Goal: Task Accomplishment & Management: Use online tool/utility

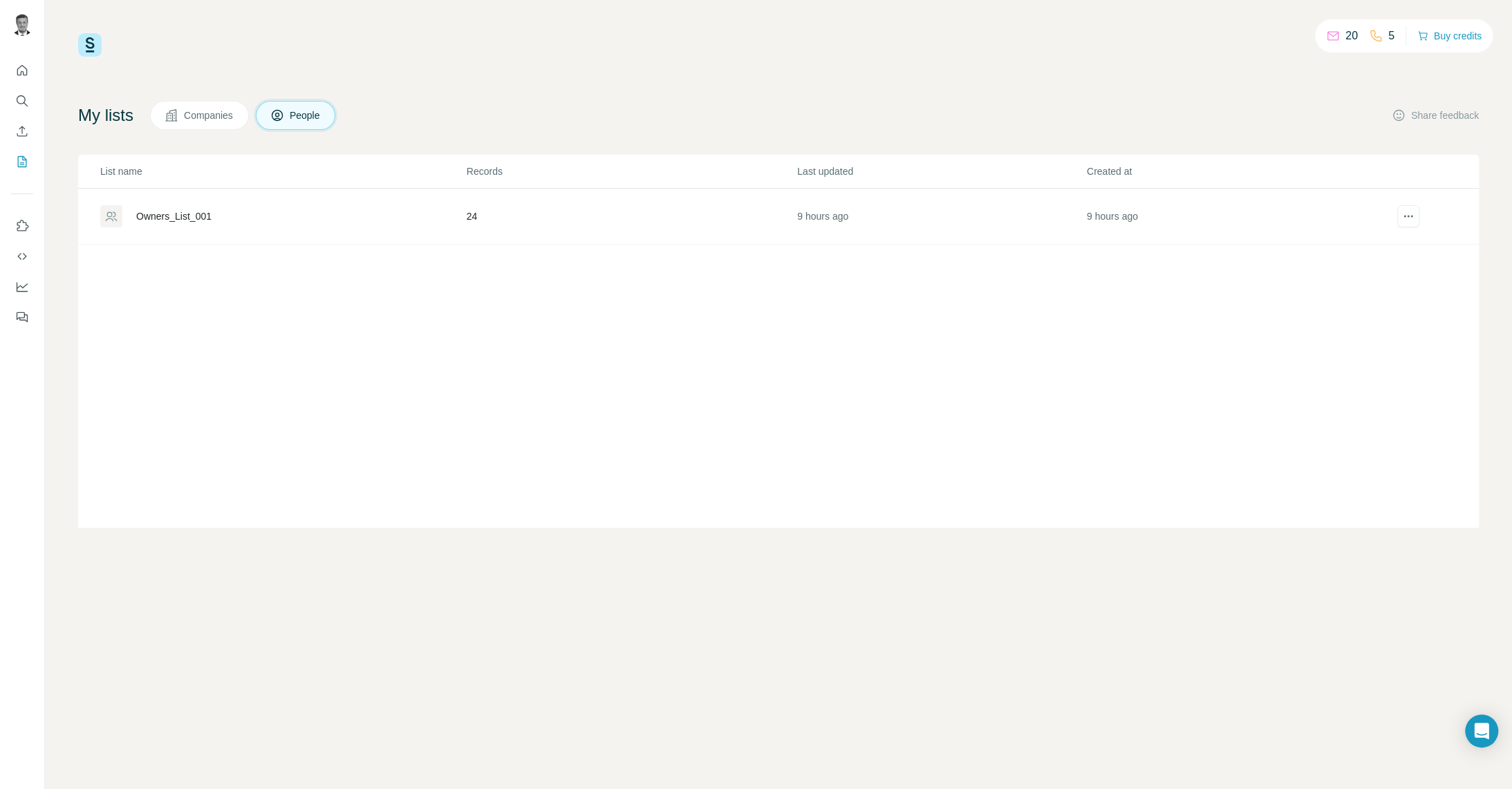
click at [161, 214] on div "Owners_List_001" at bounding box center [174, 216] width 76 height 14
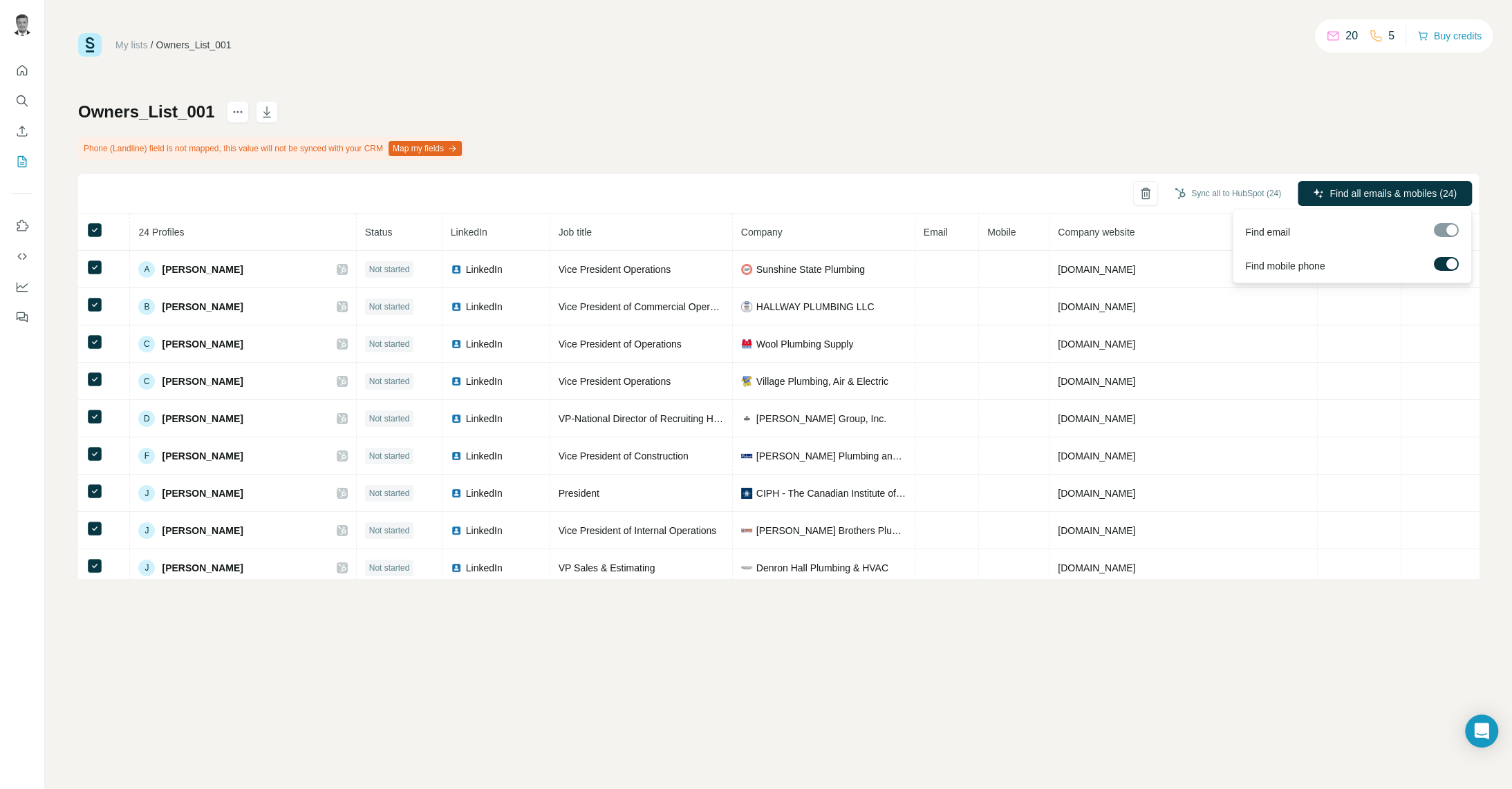
click at [1439, 264] on label at bounding box center [1445, 264] width 25 height 14
click at [1448, 264] on label at bounding box center [1445, 264] width 25 height 14
click at [1379, 193] on span "Find all emails & mobiles (24)" at bounding box center [1393, 194] width 127 height 14
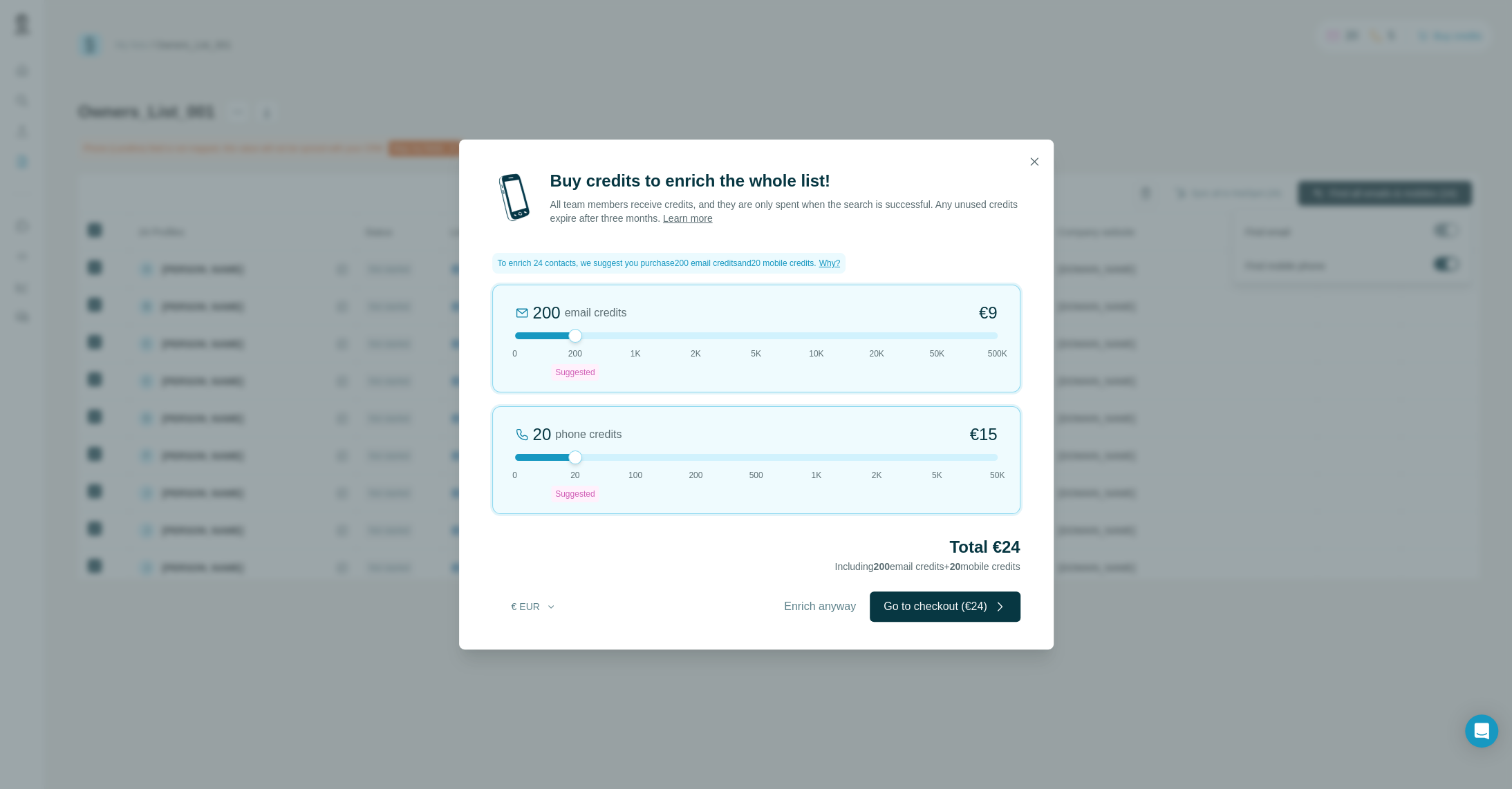
click at [1033, 159] on icon "button" at bounding box center [1034, 162] width 14 height 14
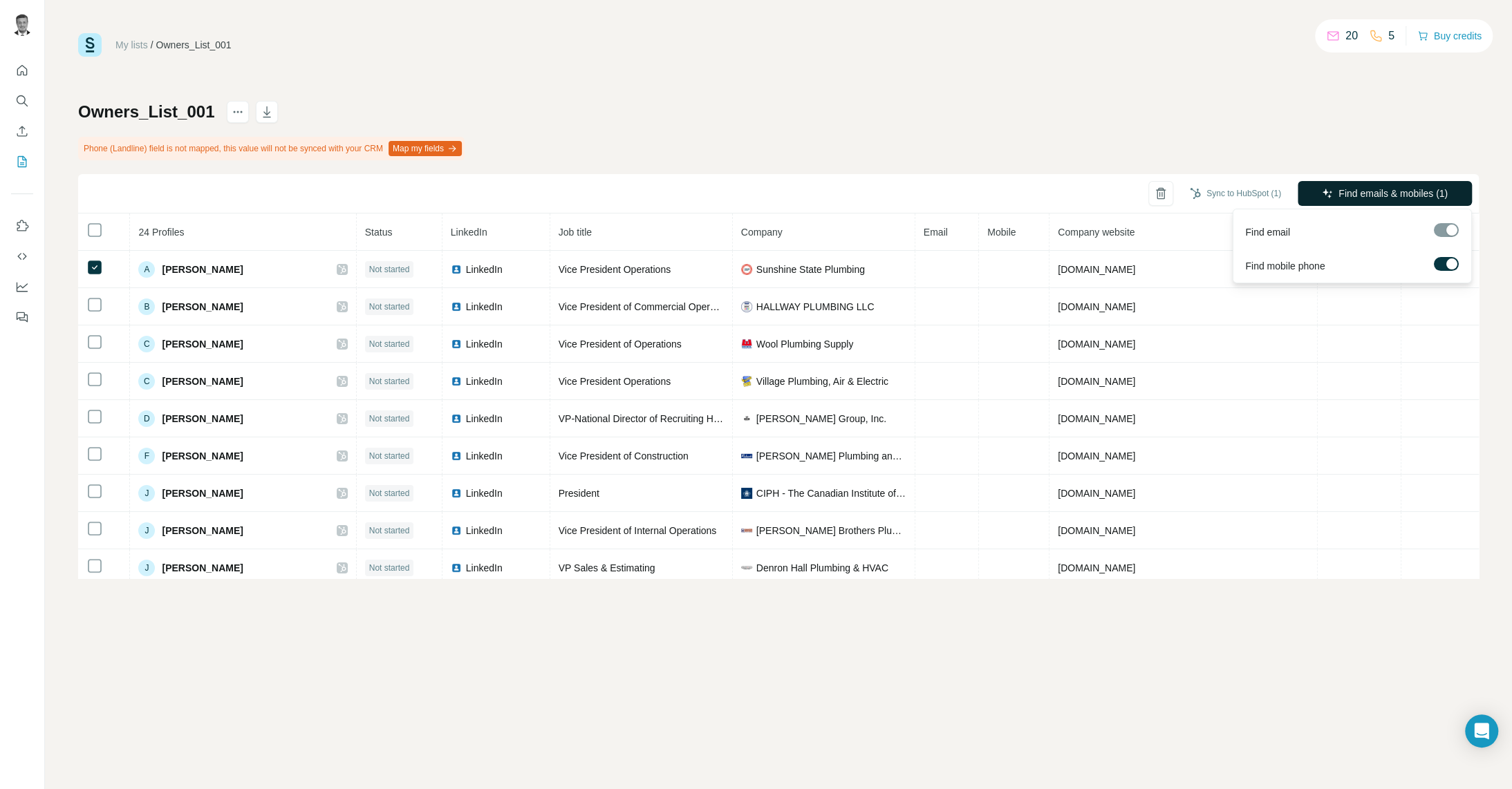
click at [1338, 199] on span "Find emails & mobiles (1)" at bounding box center [1393, 194] width 110 height 14
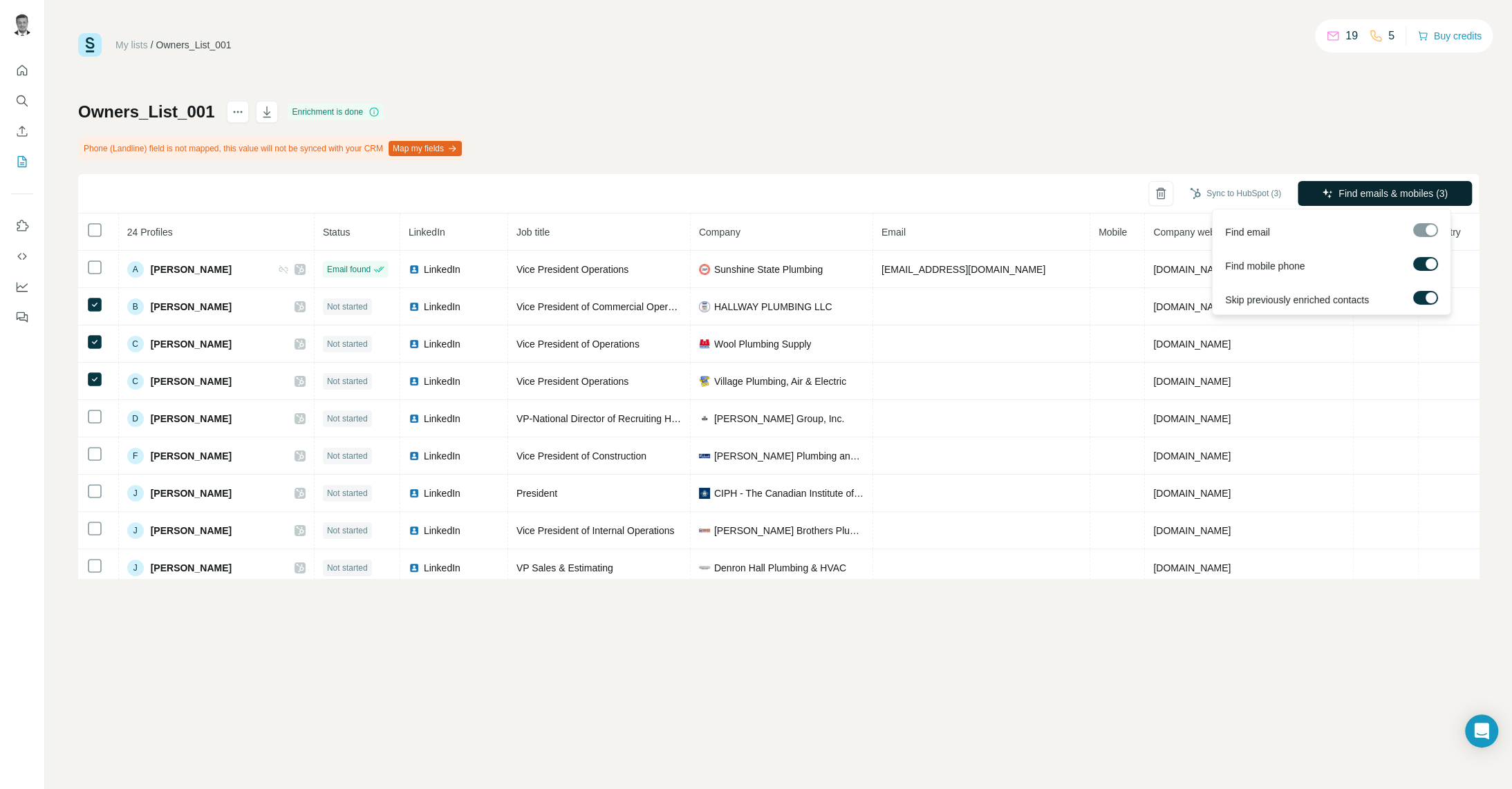
click at [1352, 195] on span "Find emails & mobiles (3)" at bounding box center [1393, 194] width 110 height 14
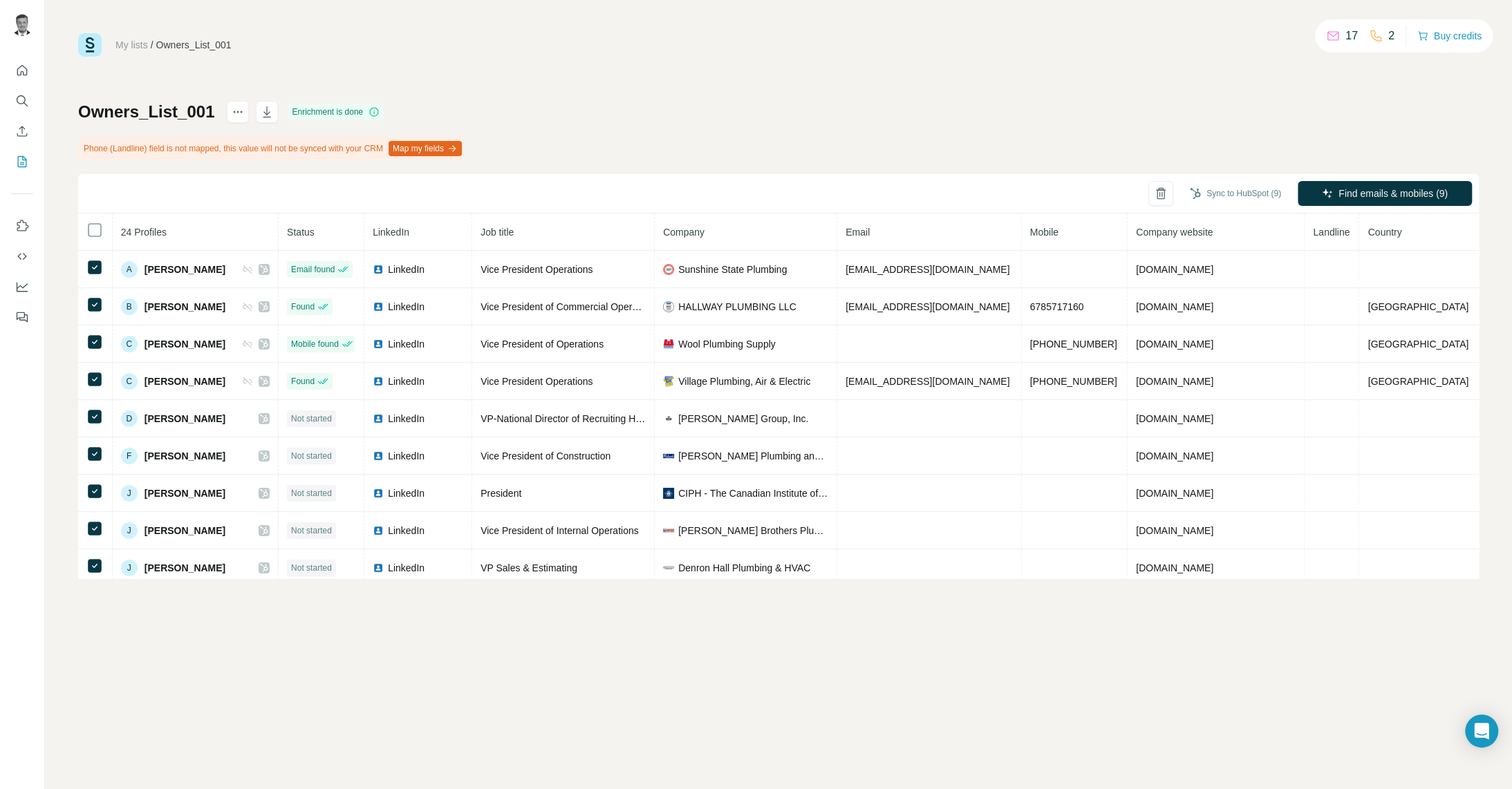
click at [801, 69] on div "My lists / Owners_List_001 17 2 Buy credits Owners_List_001 Enrichment is done …" at bounding box center [778, 305] width 1401 height 545
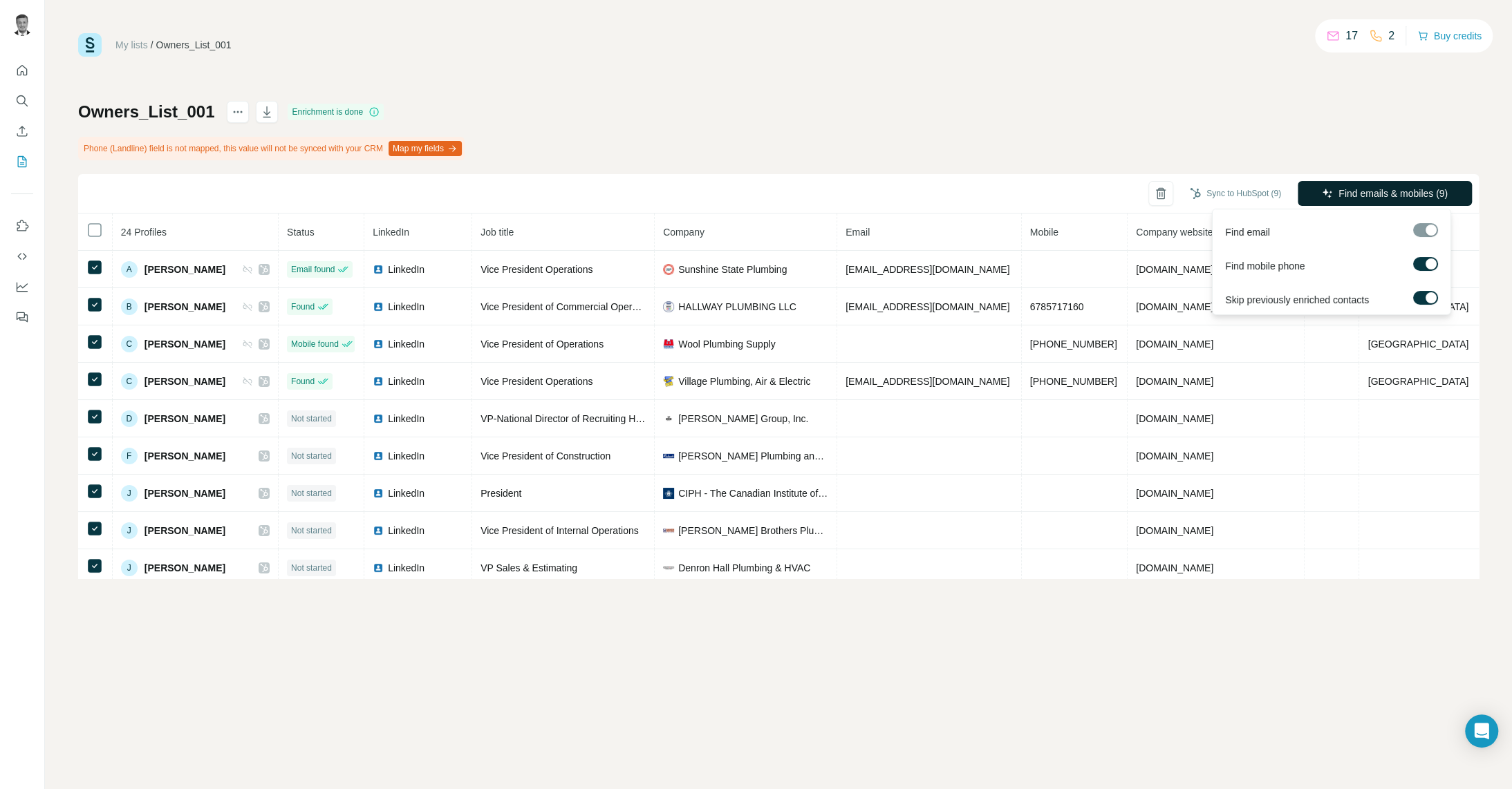
click at [1371, 196] on span "Find emails & mobiles (9)" at bounding box center [1393, 194] width 110 height 14
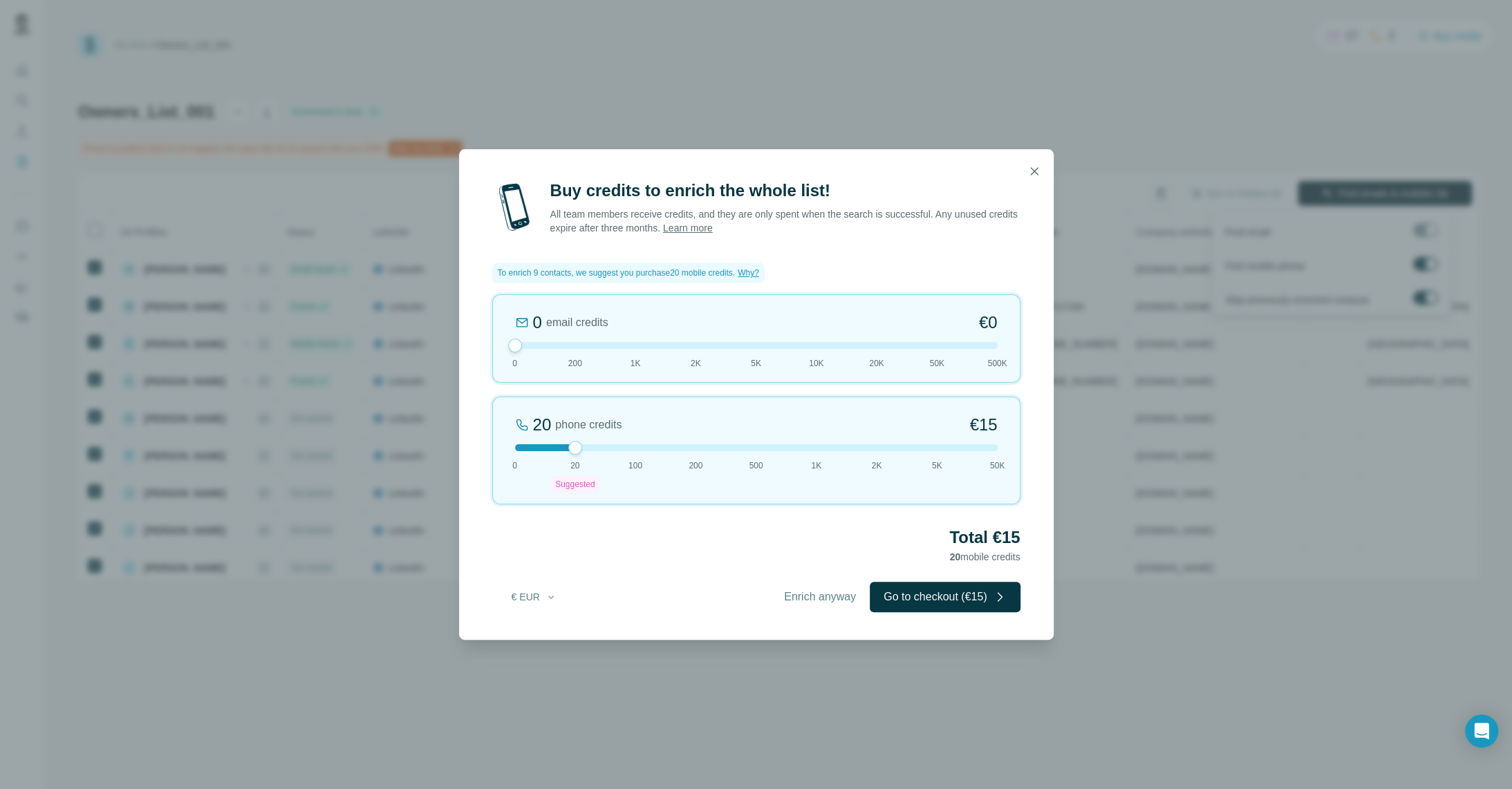
click at [1030, 173] on icon "button" at bounding box center [1034, 172] width 14 height 14
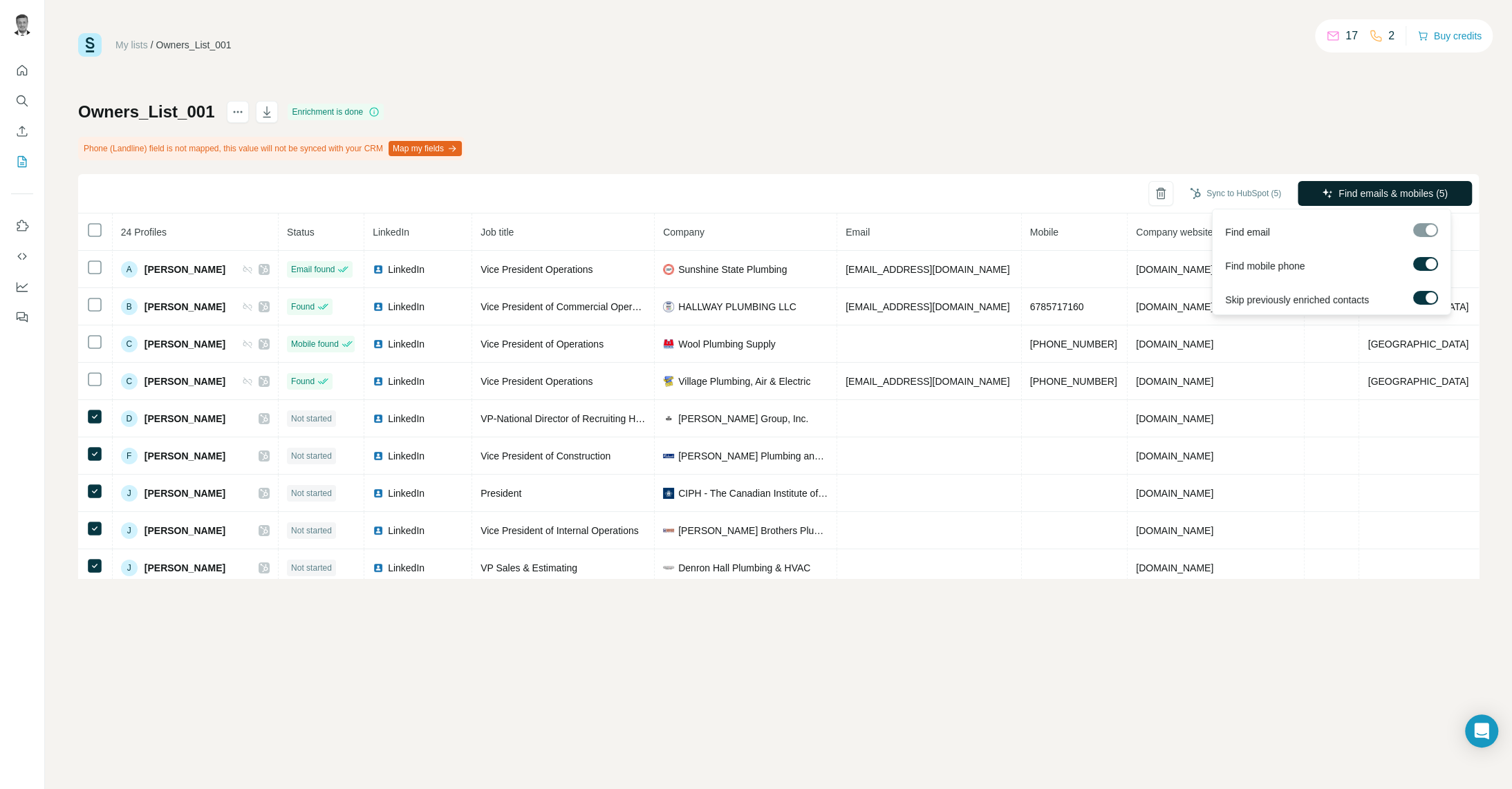
click at [1367, 195] on span "Find emails & mobiles (5)" at bounding box center [1393, 194] width 110 height 14
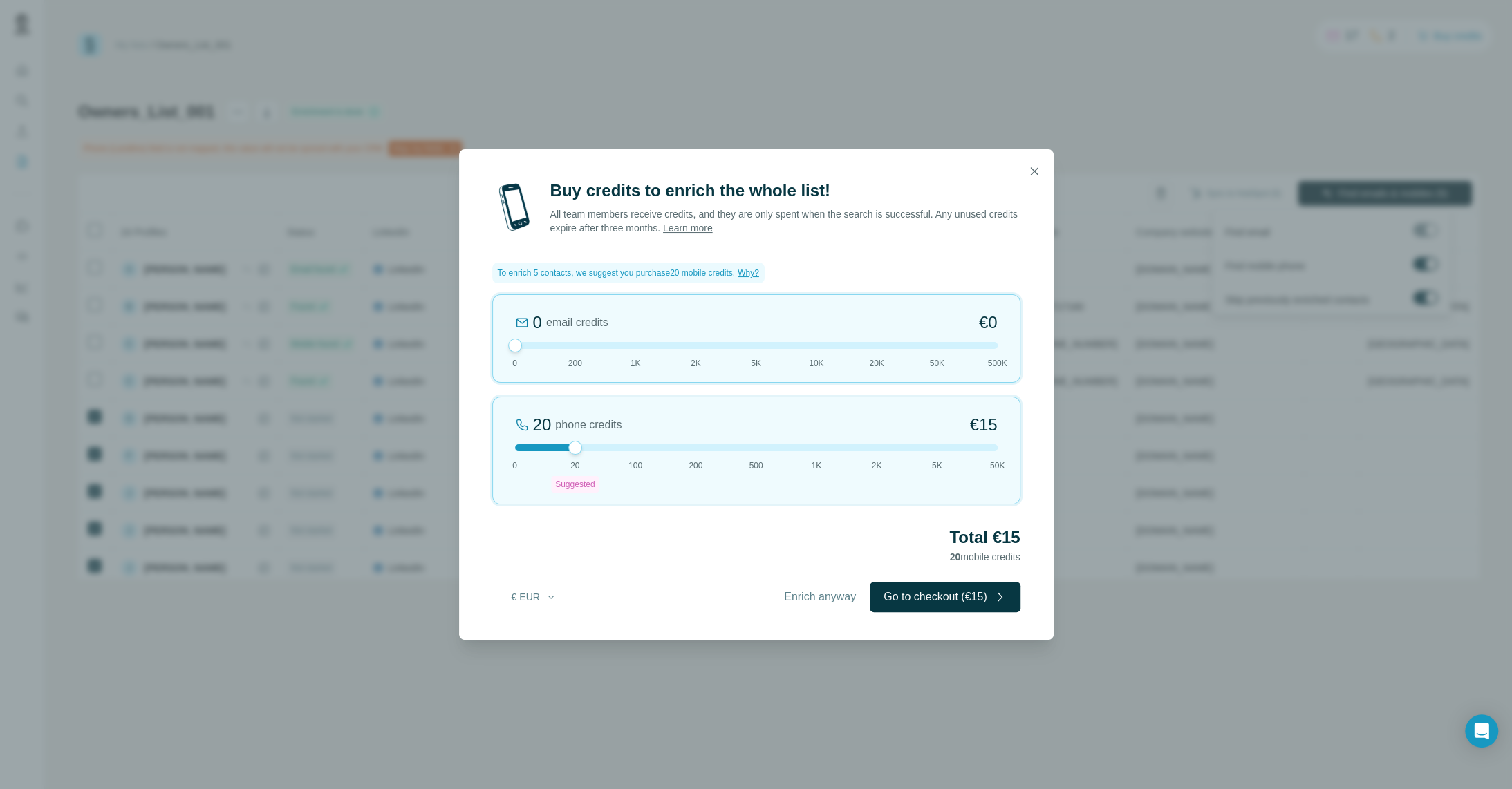
click at [1033, 176] on icon "button" at bounding box center [1034, 172] width 14 height 14
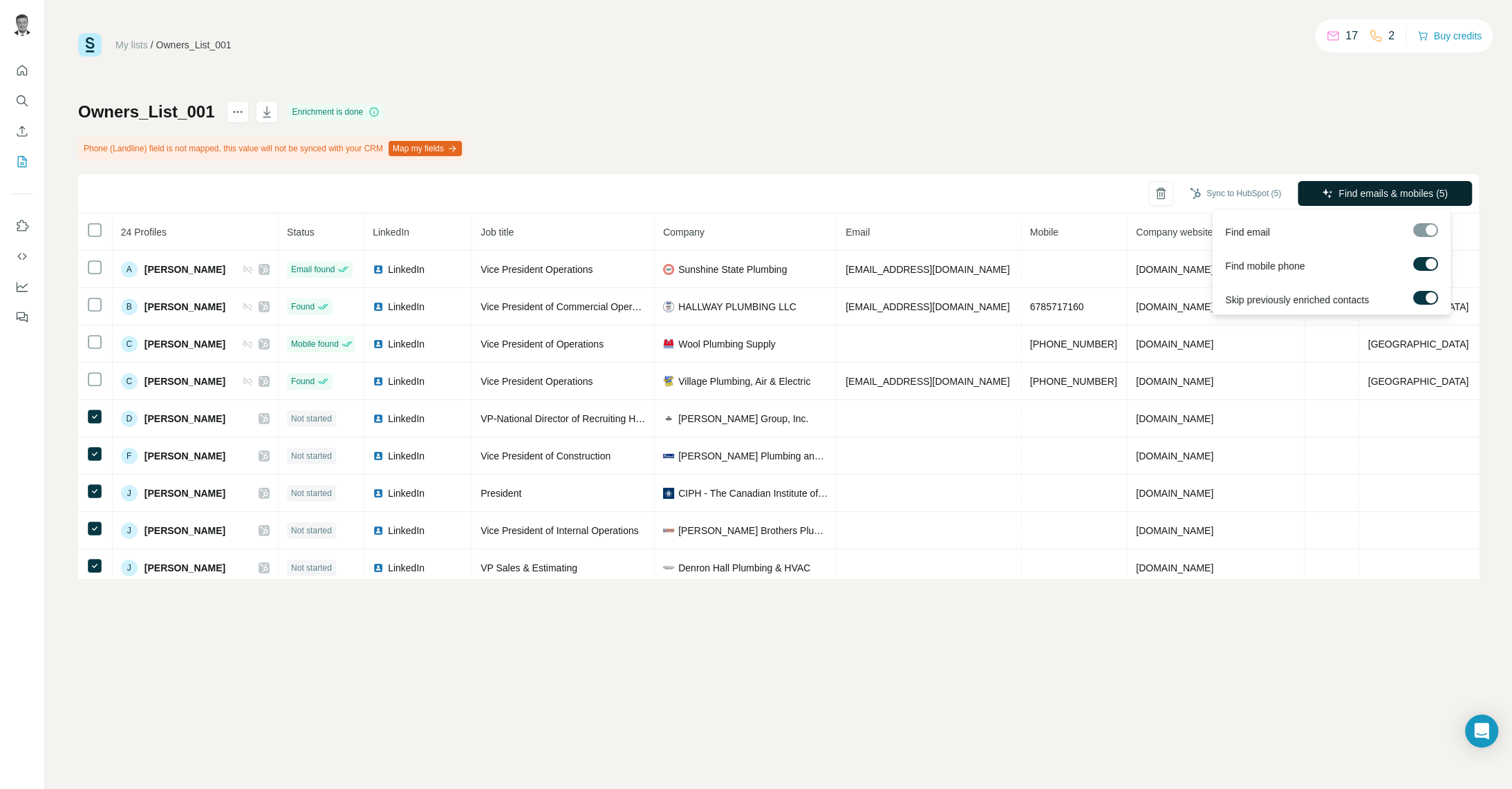
click at [1420, 266] on label at bounding box center [1426, 264] width 25 height 14
click at [1401, 191] on span "Find emails (5)" at bounding box center [1417, 194] width 64 height 14
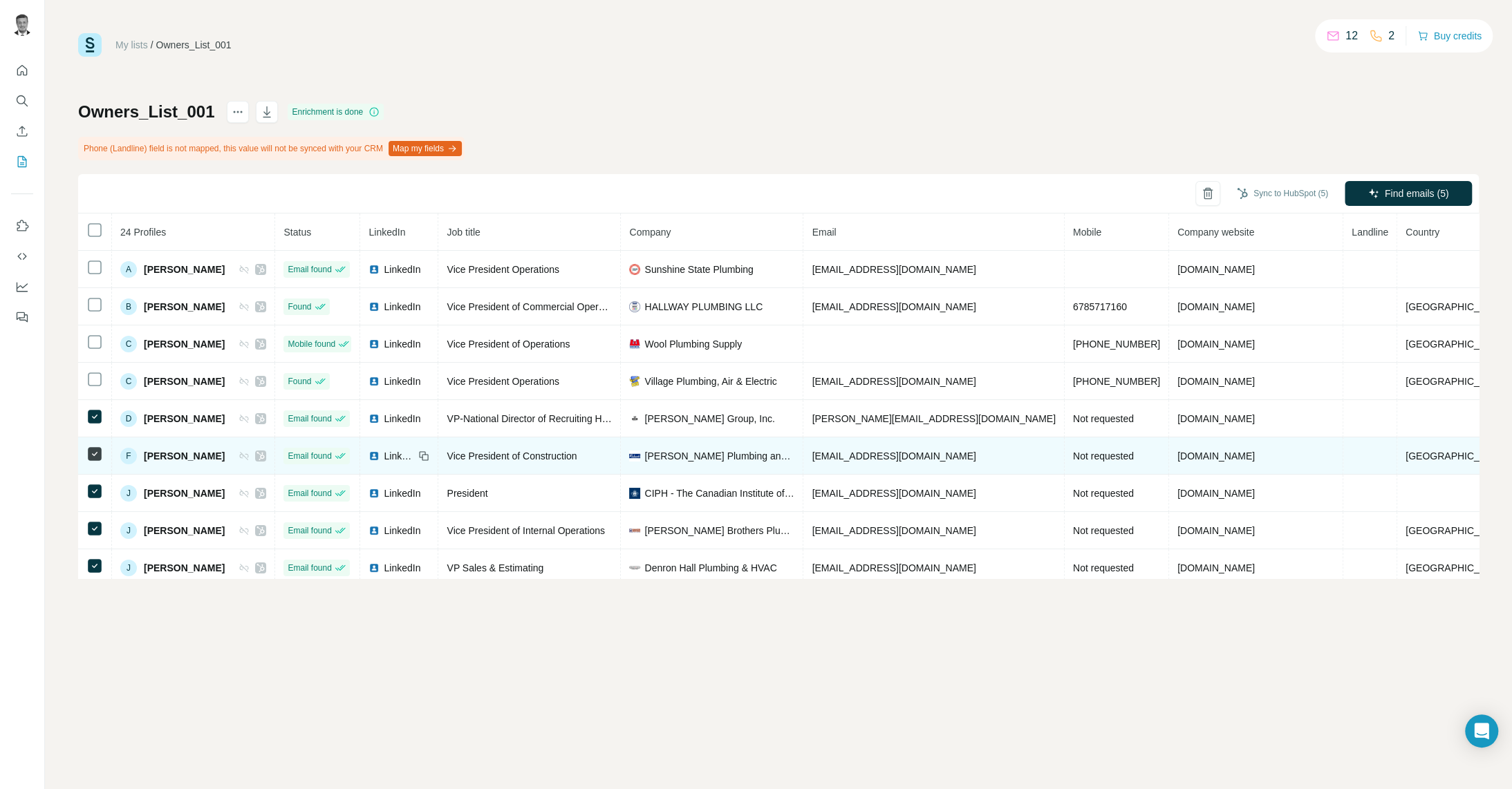
scroll to position [8, 0]
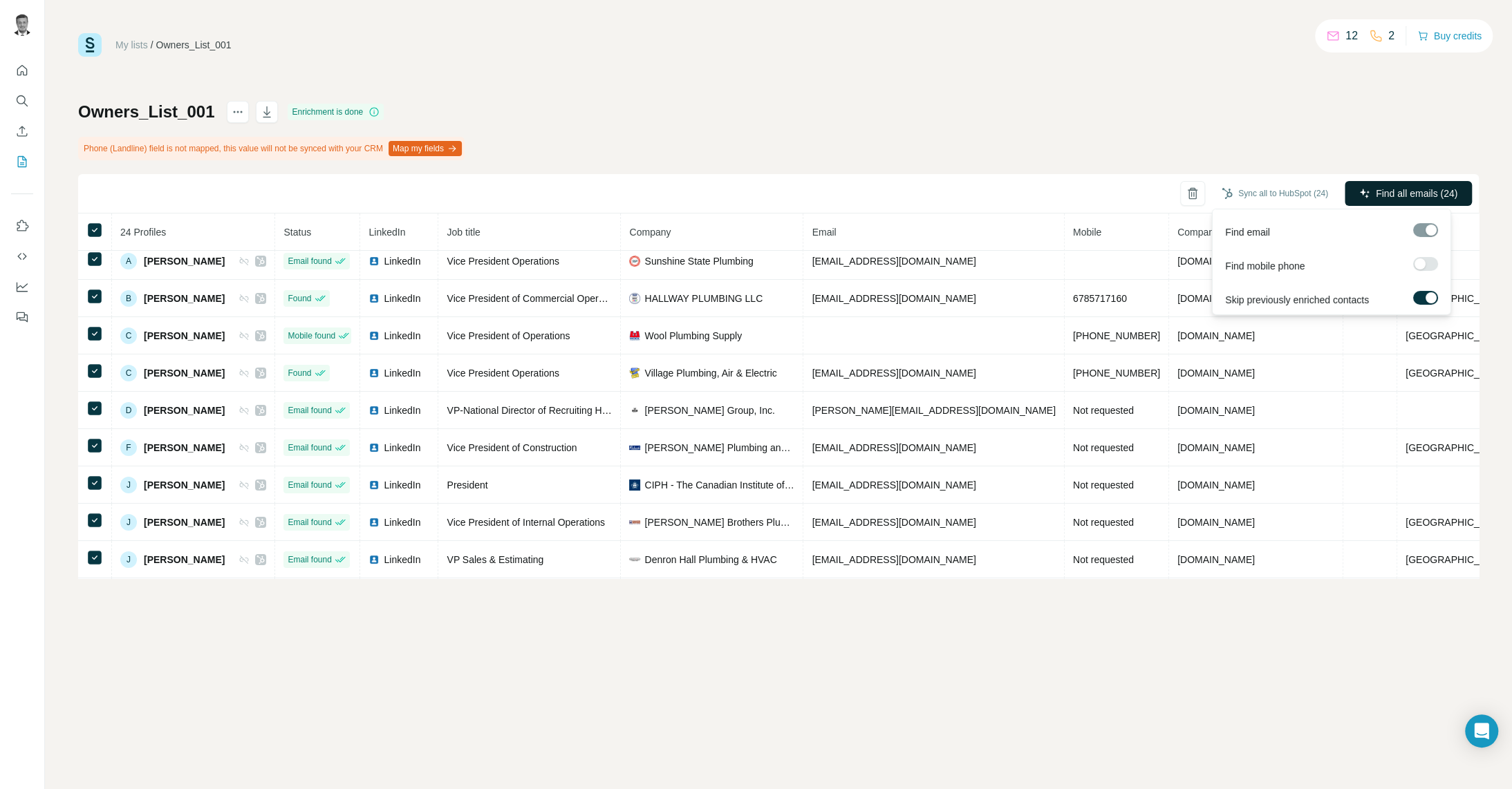
click at [1396, 193] on span "Find all emails (24)" at bounding box center [1417, 194] width 82 height 14
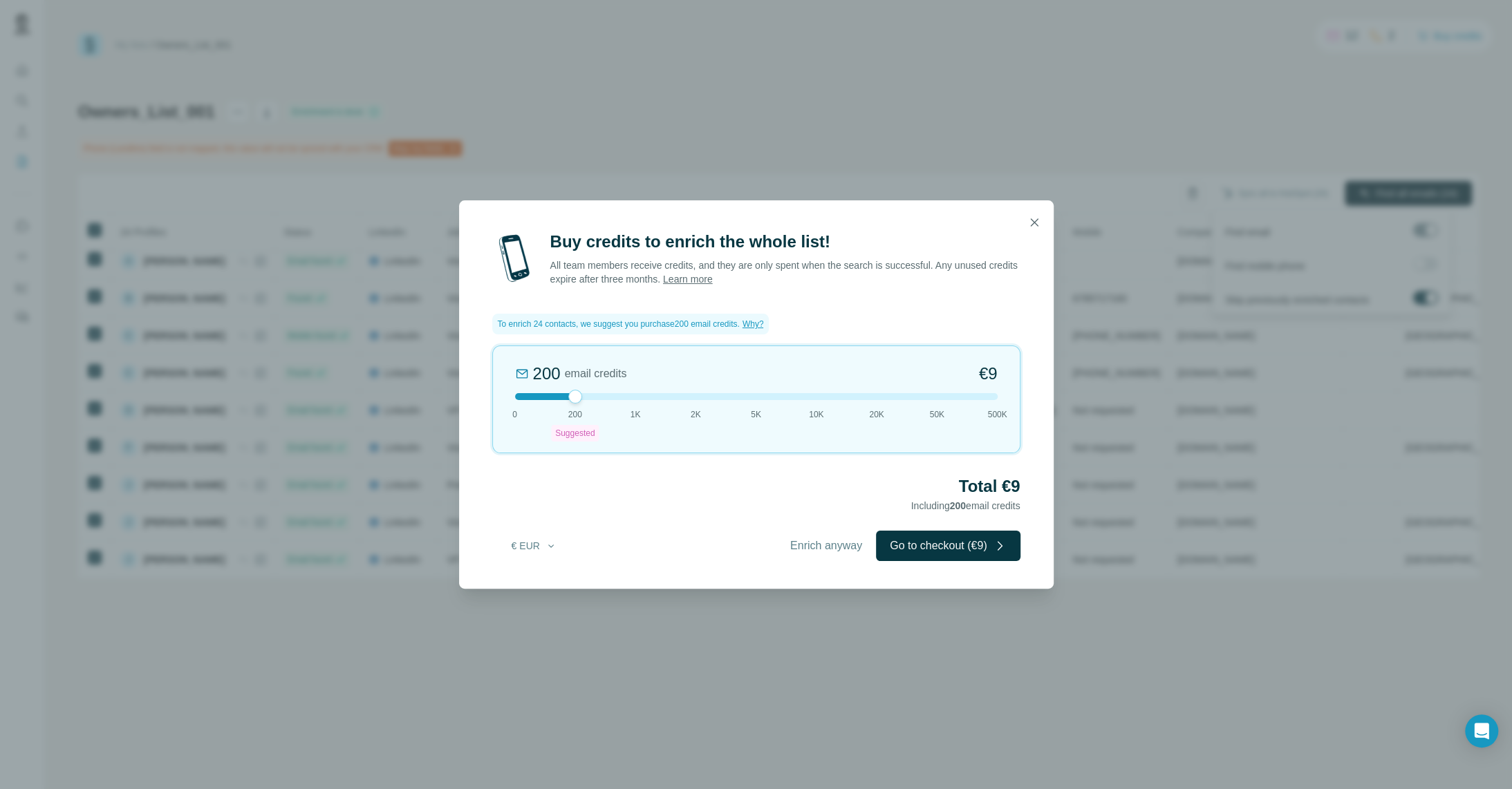
click at [1036, 226] on icon "button" at bounding box center [1034, 223] width 14 height 14
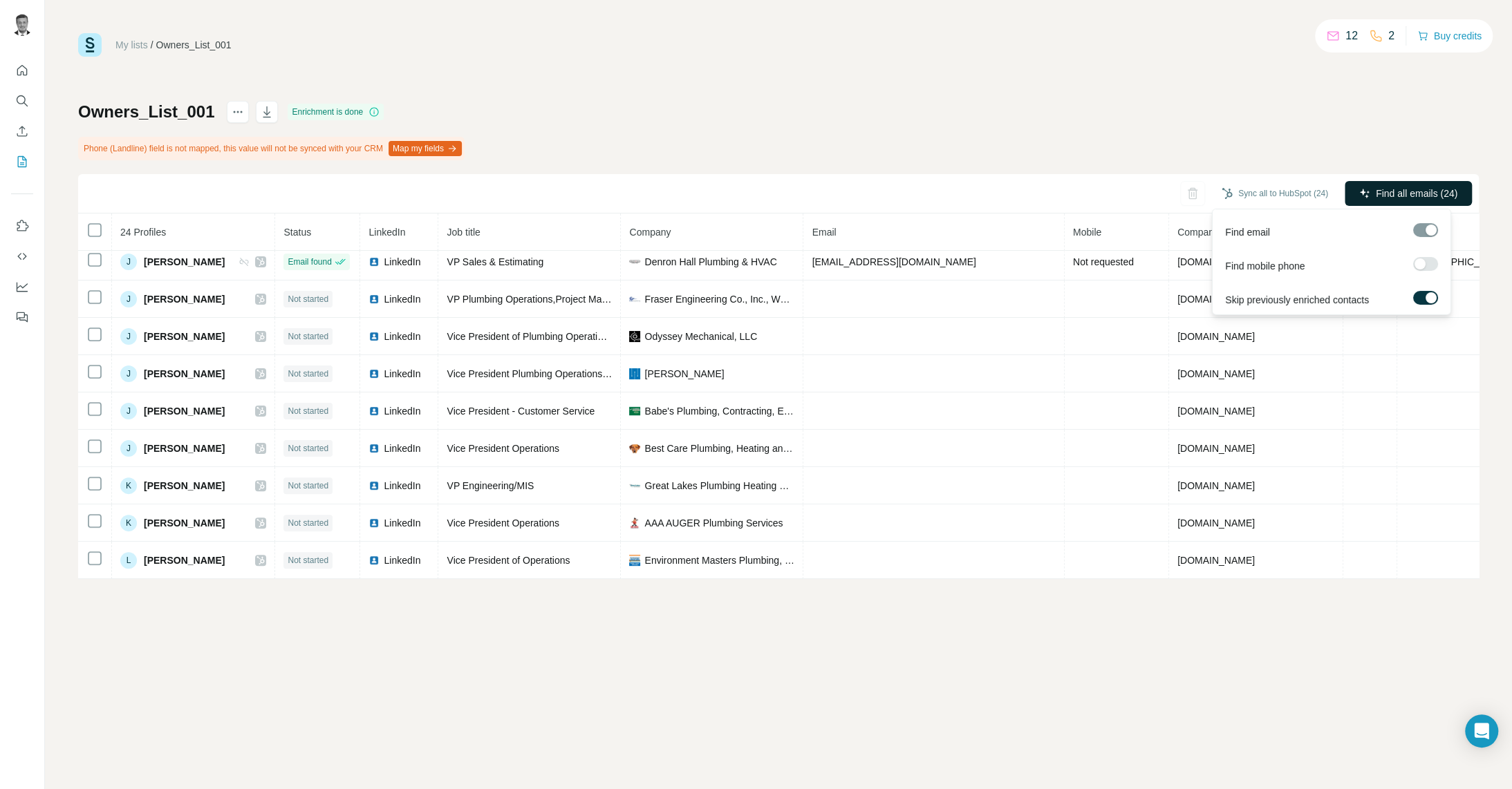
scroll to position [301, 0]
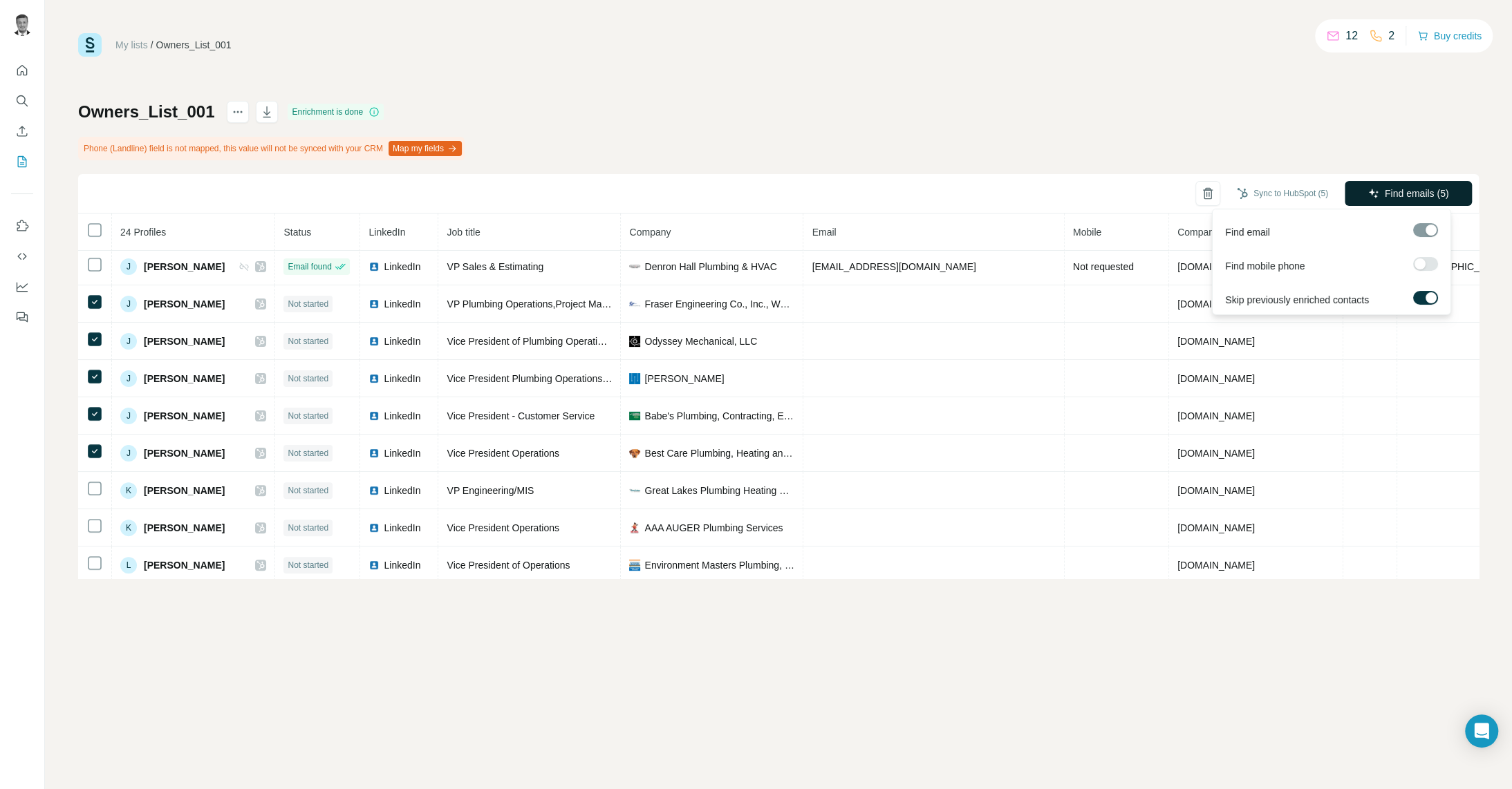
click at [1397, 194] on span "Find emails (5)" at bounding box center [1417, 194] width 64 height 14
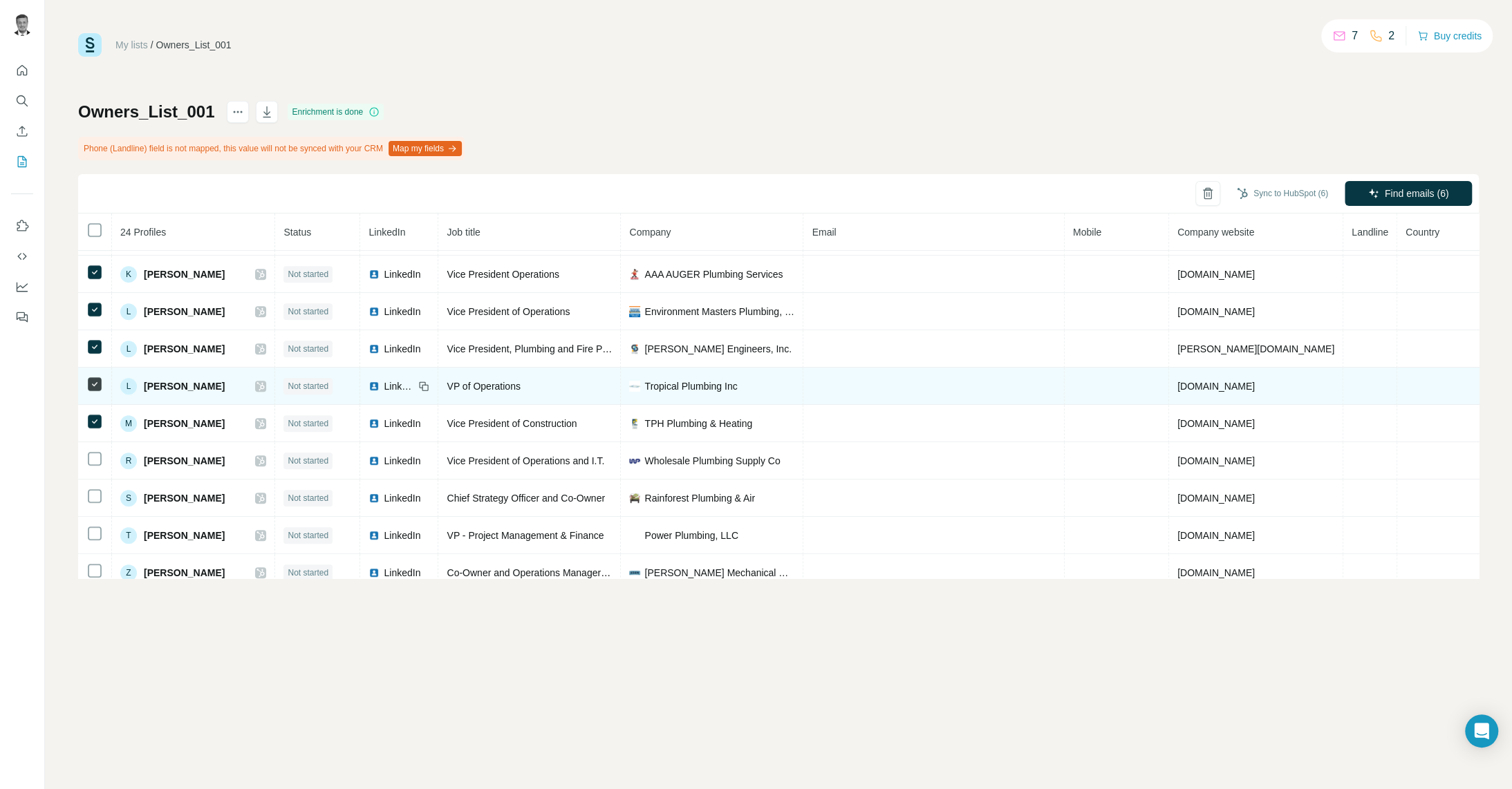
scroll to position [480, 0]
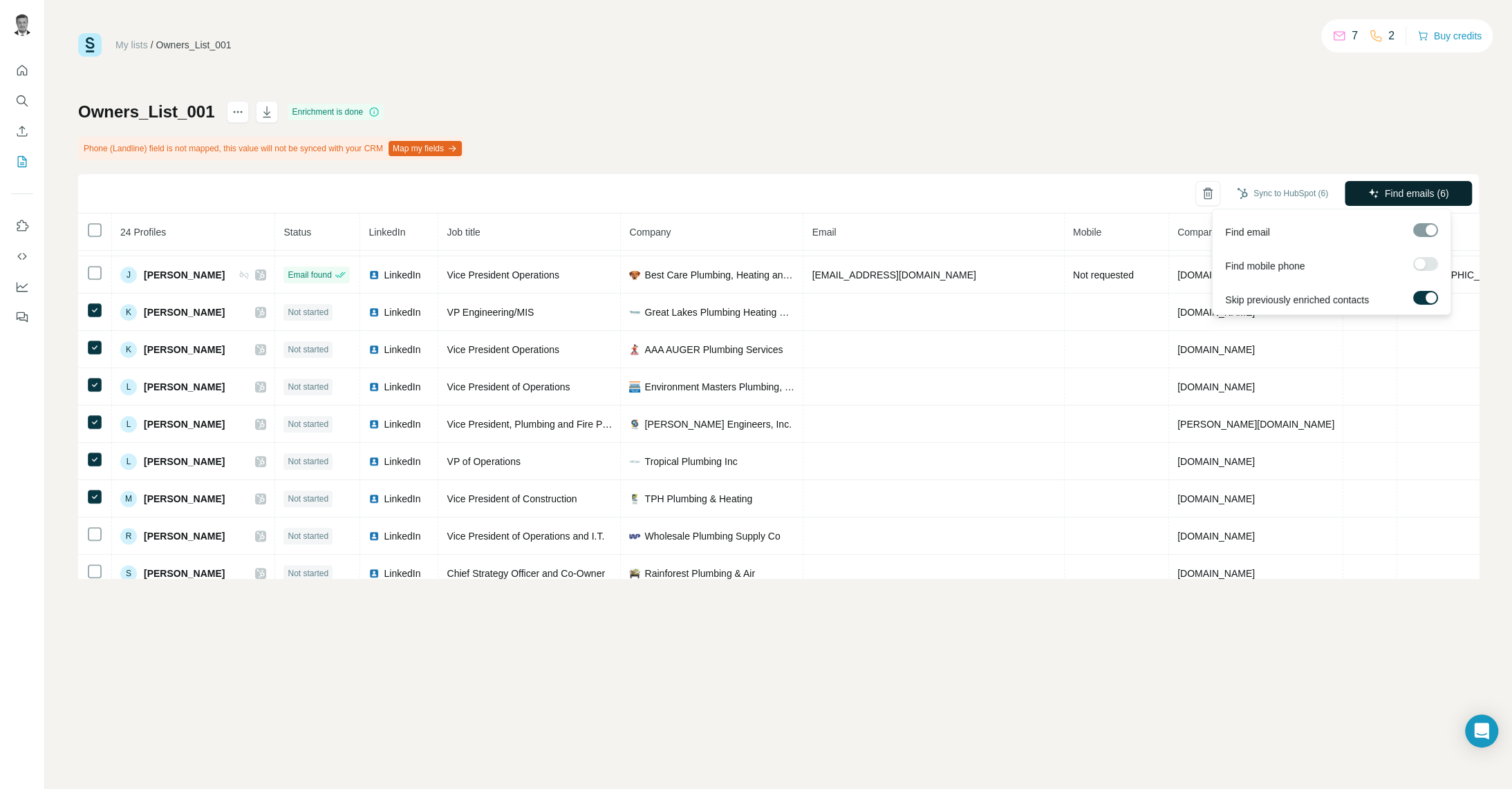
click at [1427, 196] on span "Find emails (6)" at bounding box center [1417, 194] width 64 height 14
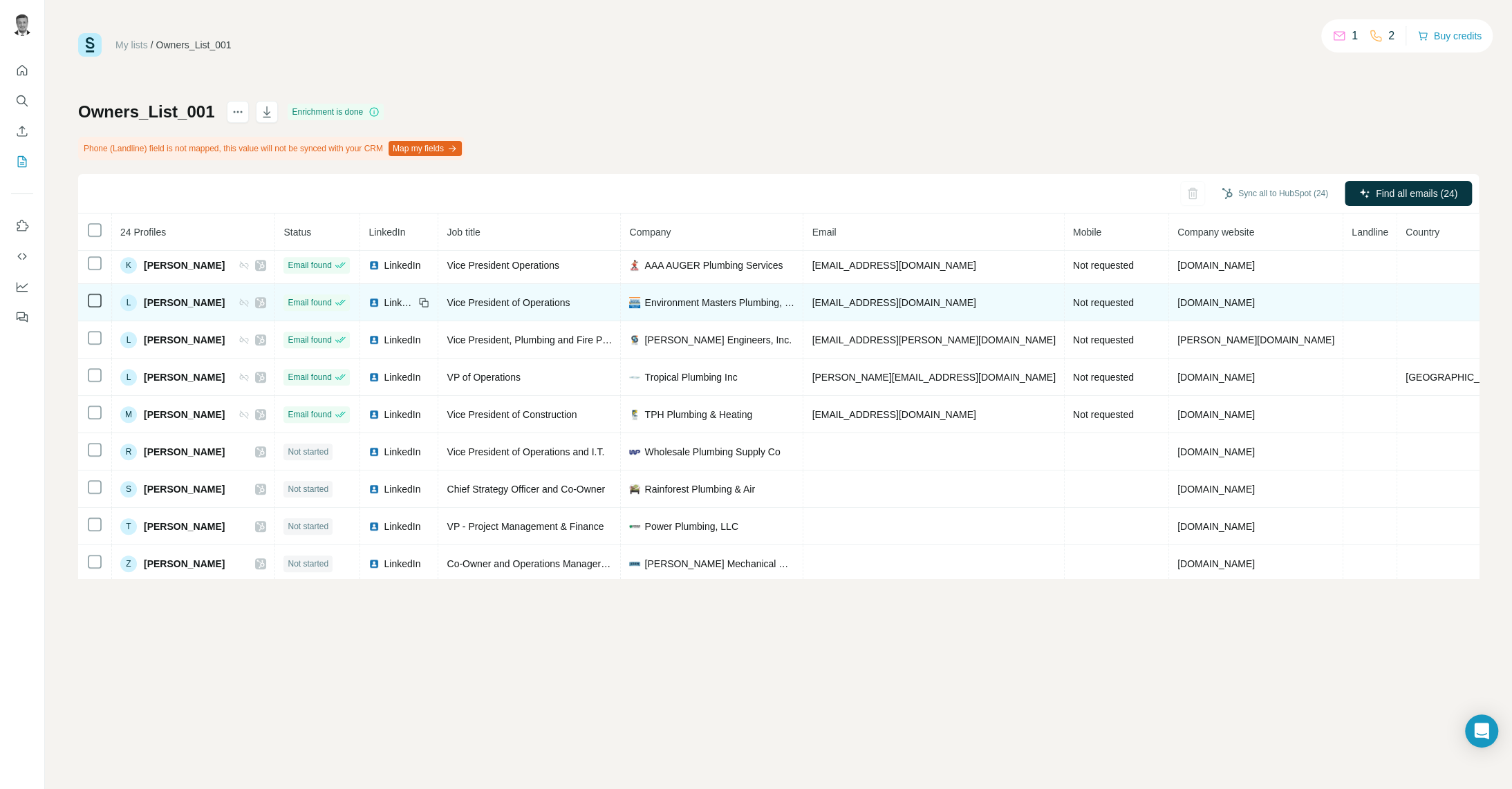
scroll to position [564, 0]
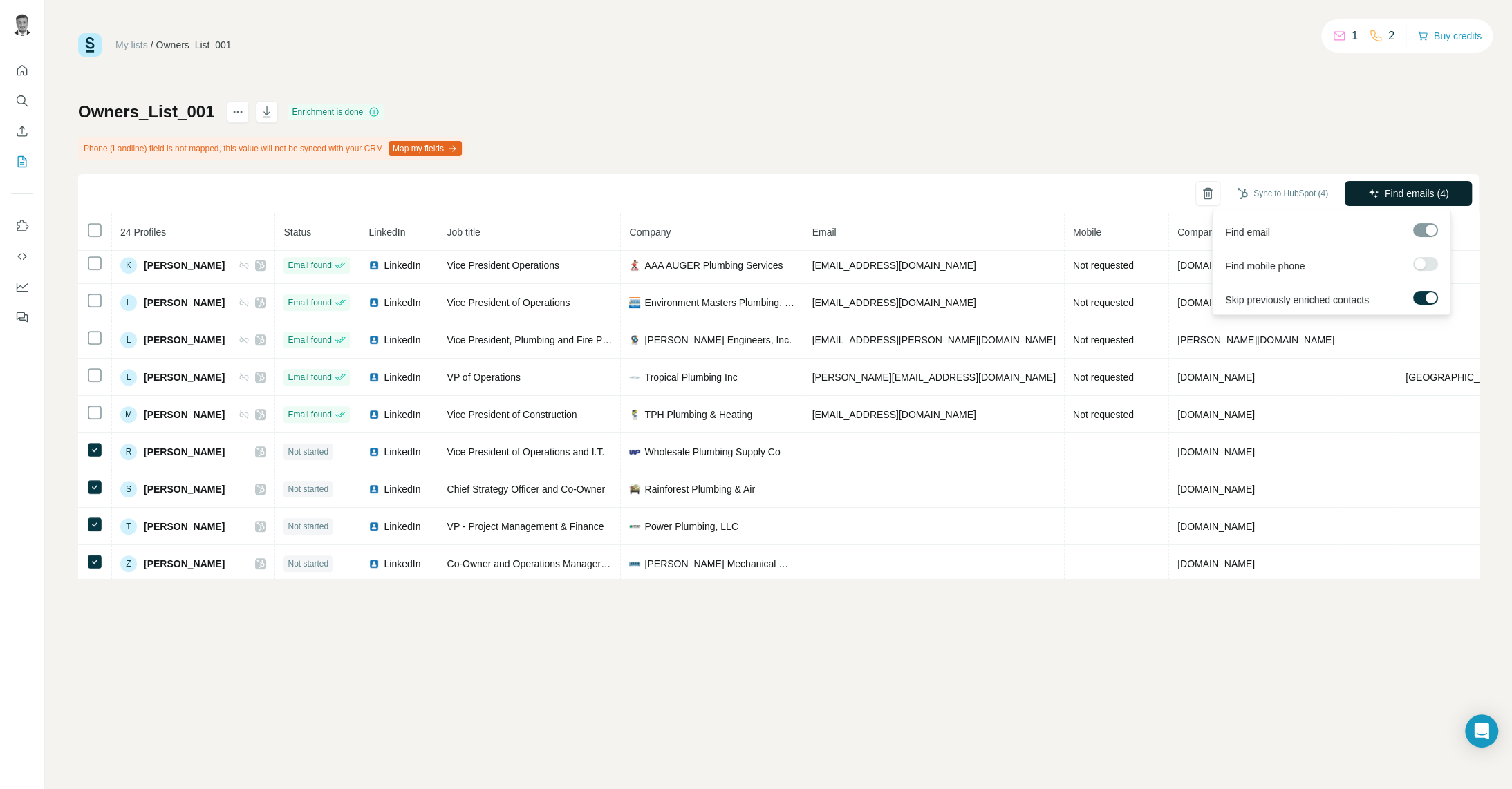
click at [1405, 193] on span "Find emails (4)" at bounding box center [1417, 194] width 64 height 14
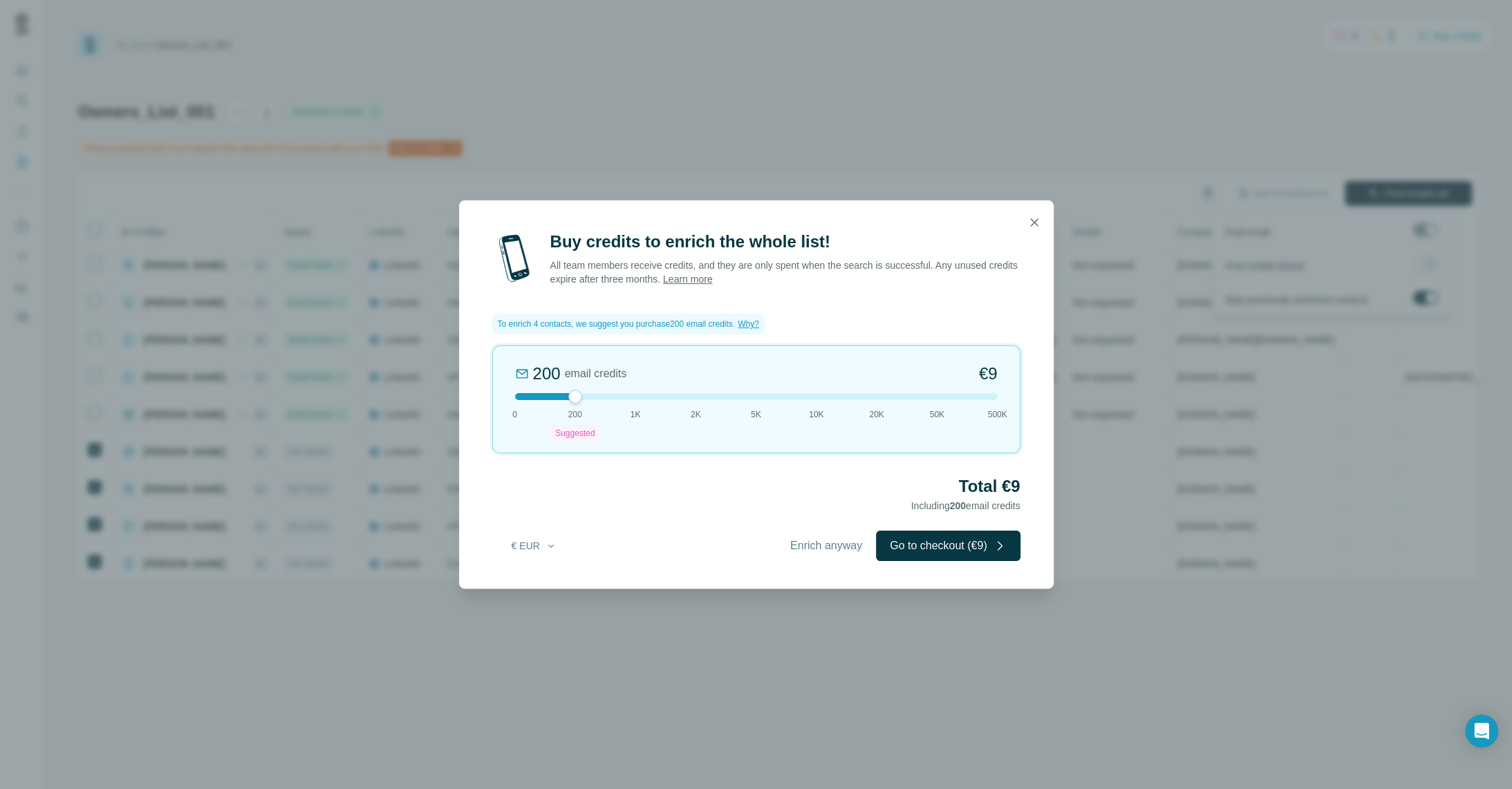
click at [1032, 225] on icon "button" at bounding box center [1034, 223] width 14 height 14
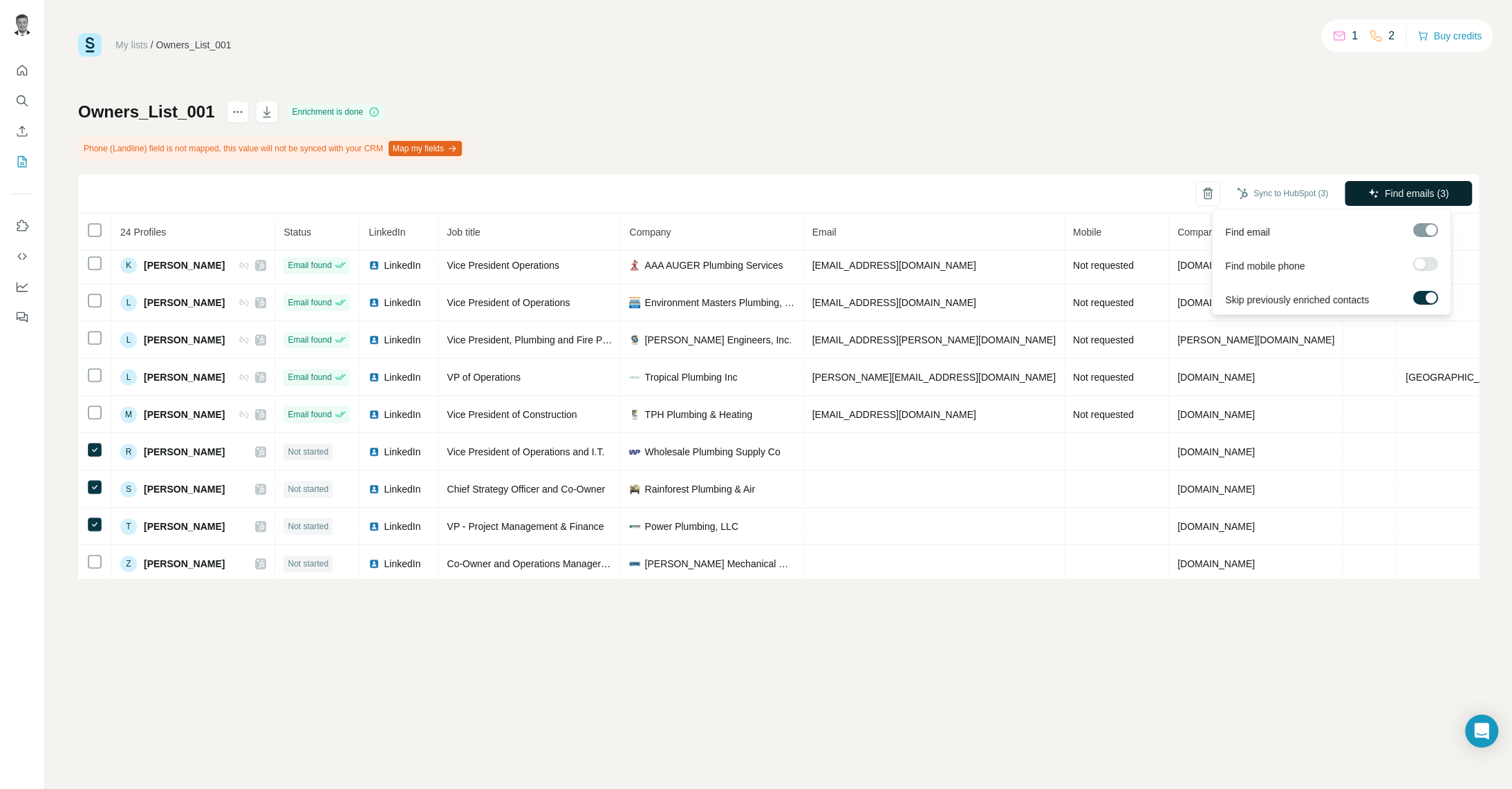
click at [1394, 196] on span "Find emails (3)" at bounding box center [1417, 194] width 64 height 14
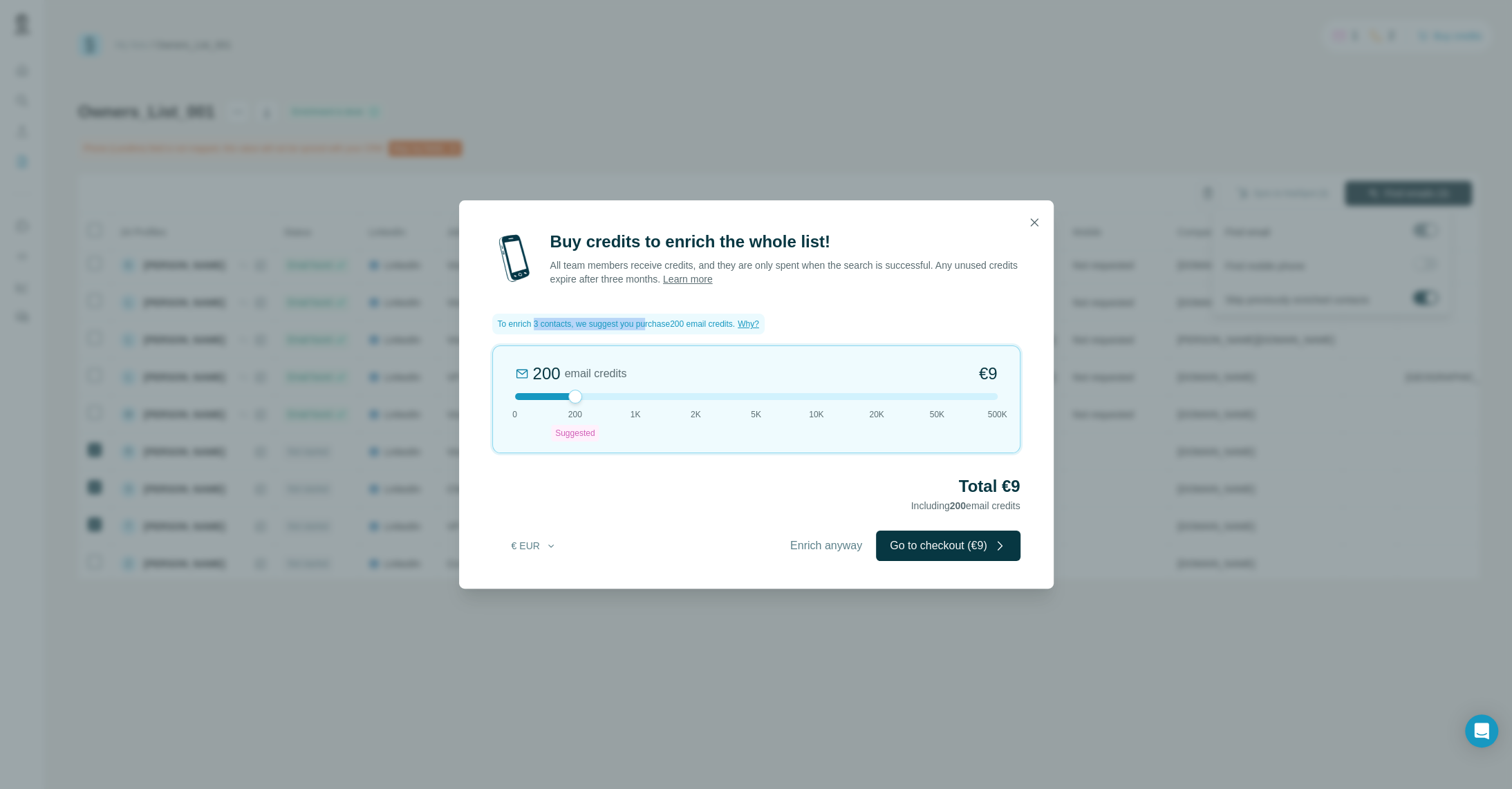
drag, startPoint x: 549, startPoint y: 321, endPoint x: 657, endPoint y: 324, distance: 108.0
click at [657, 324] on span "To enrich 3 contacts, we suggest you purchase 200 email credits ." at bounding box center [616, 324] width 238 height 12
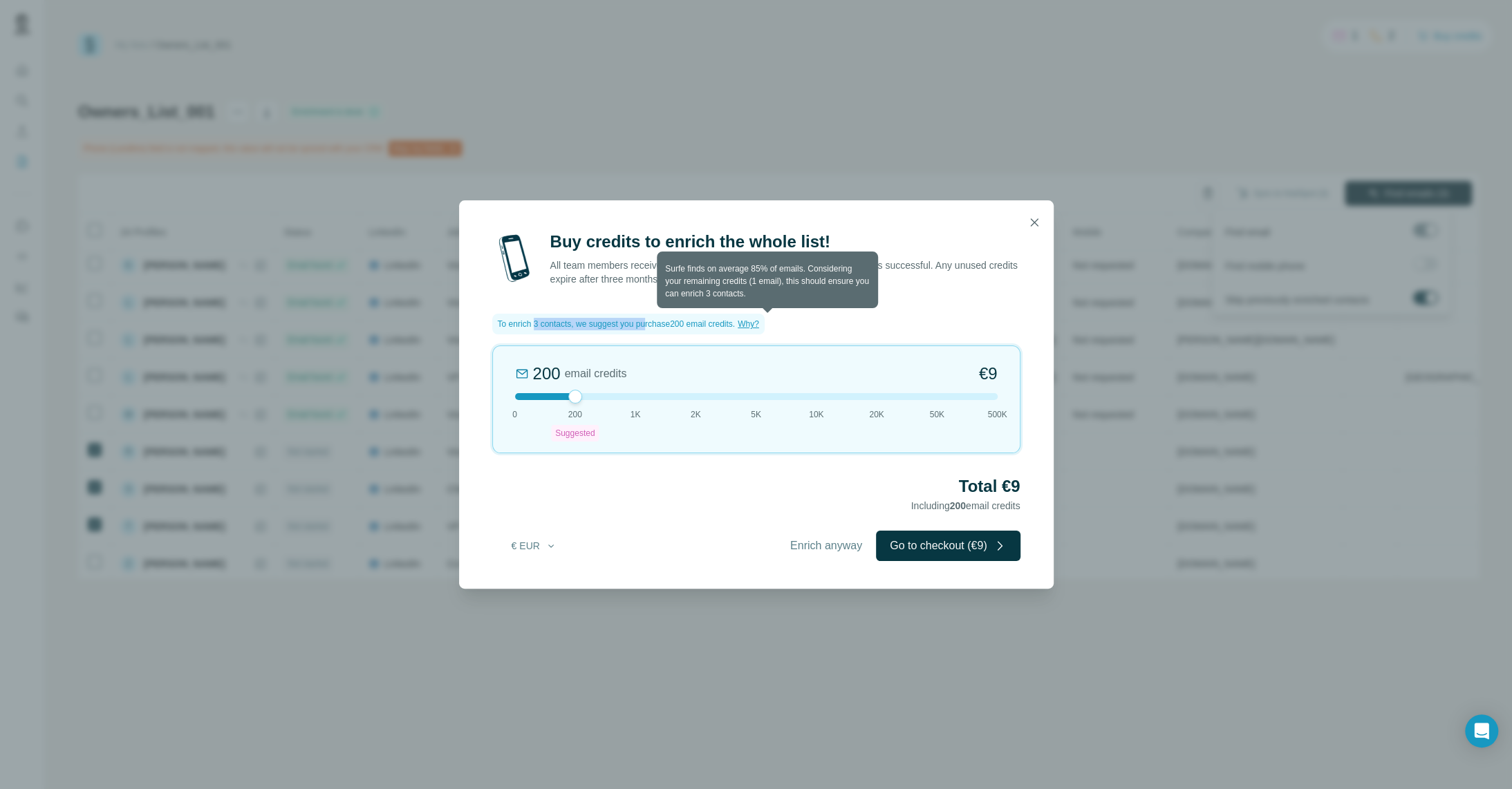
click at [759, 320] on span "Why?" at bounding box center [748, 324] width 21 height 10
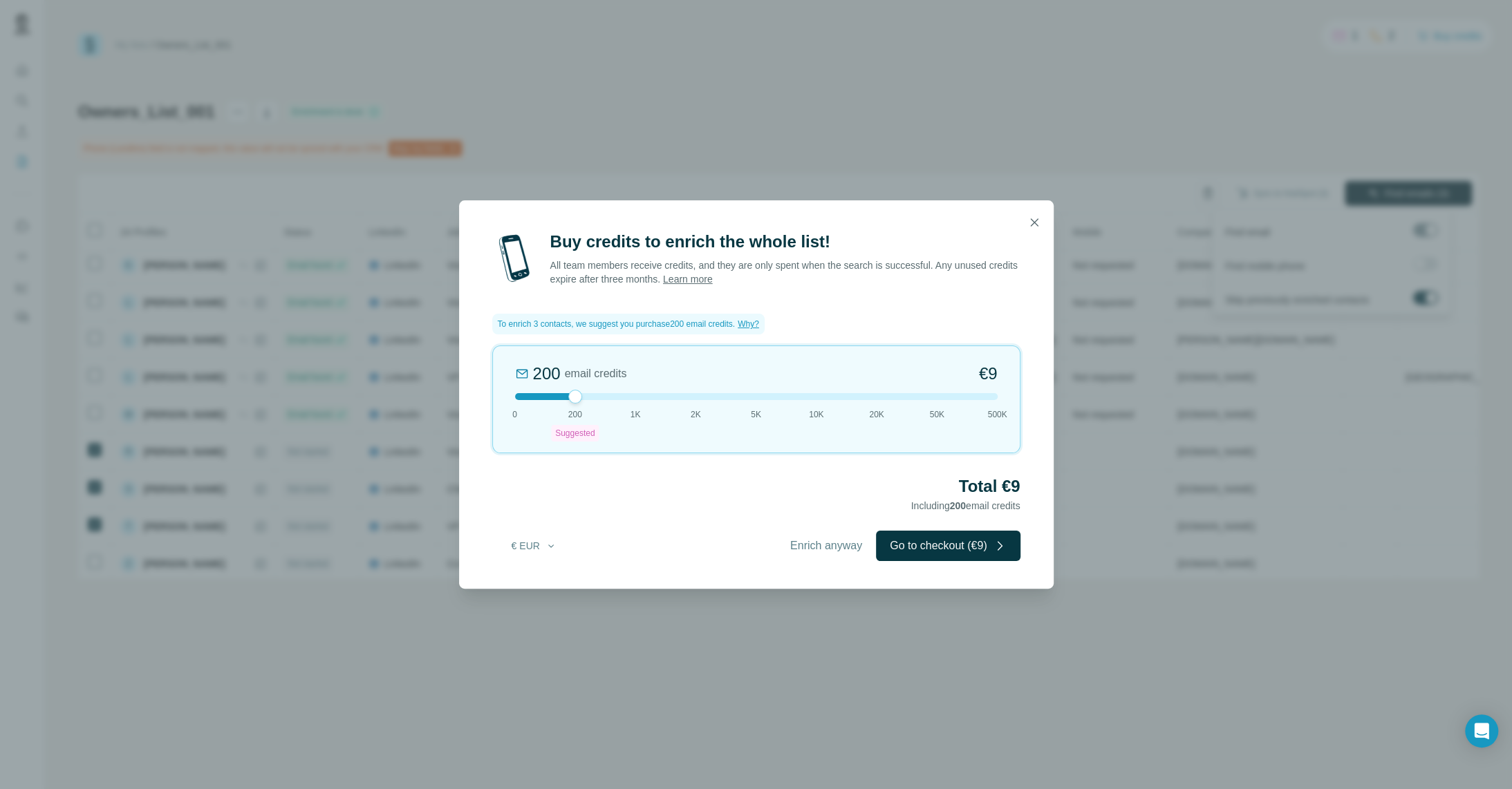
click at [1034, 224] on icon "button" at bounding box center [1034, 223] width 14 height 14
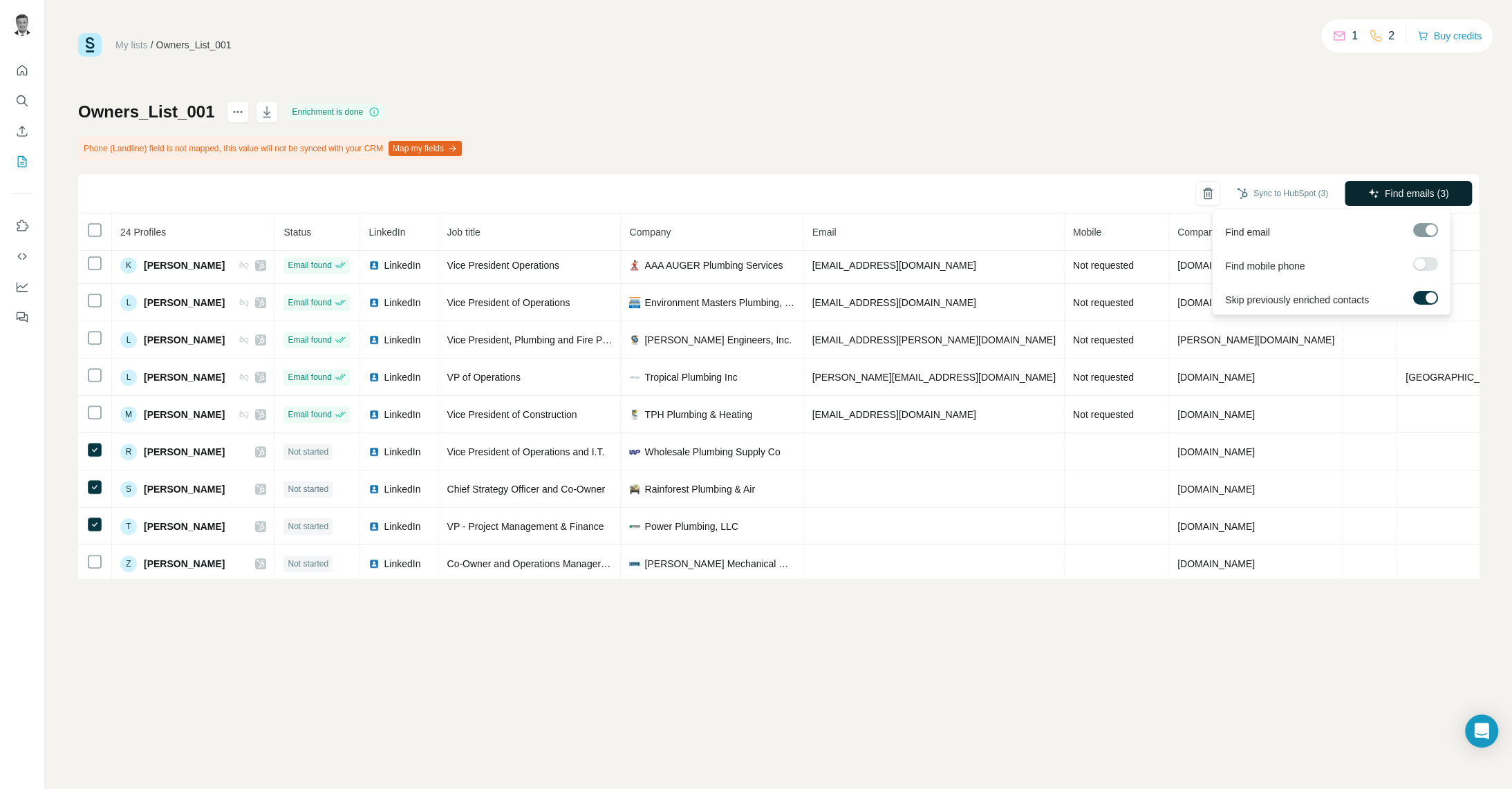
click at [890, 117] on div "Owners_List_001 Enrichment is done Phone (Landline) field is not mapped, this v…" at bounding box center [778, 339] width 1401 height 477
click at [131, 45] on link "My lists" at bounding box center [132, 45] width 32 height 11
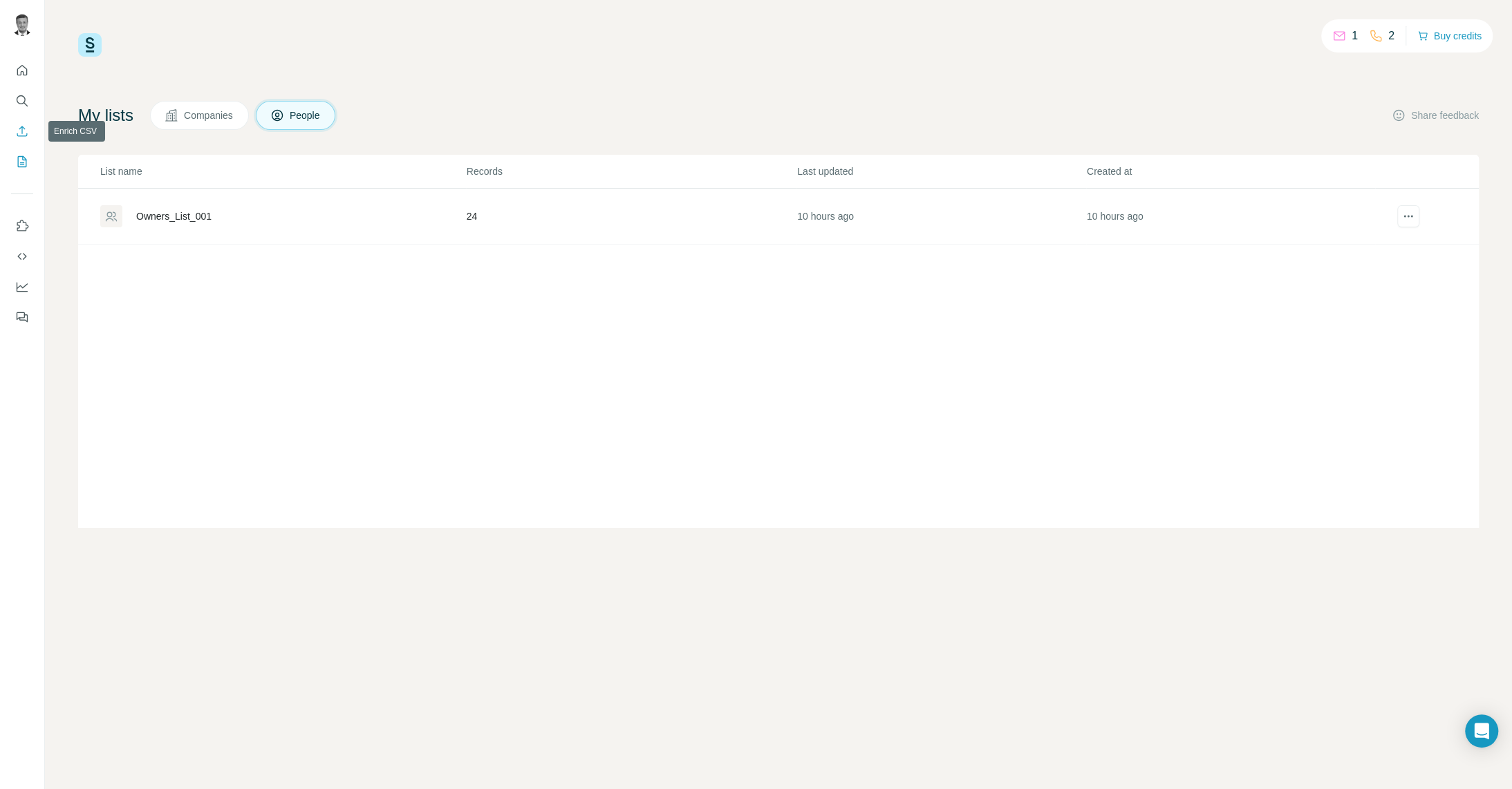
click at [23, 132] on icon "Enrich CSV" at bounding box center [22, 132] width 14 height 14
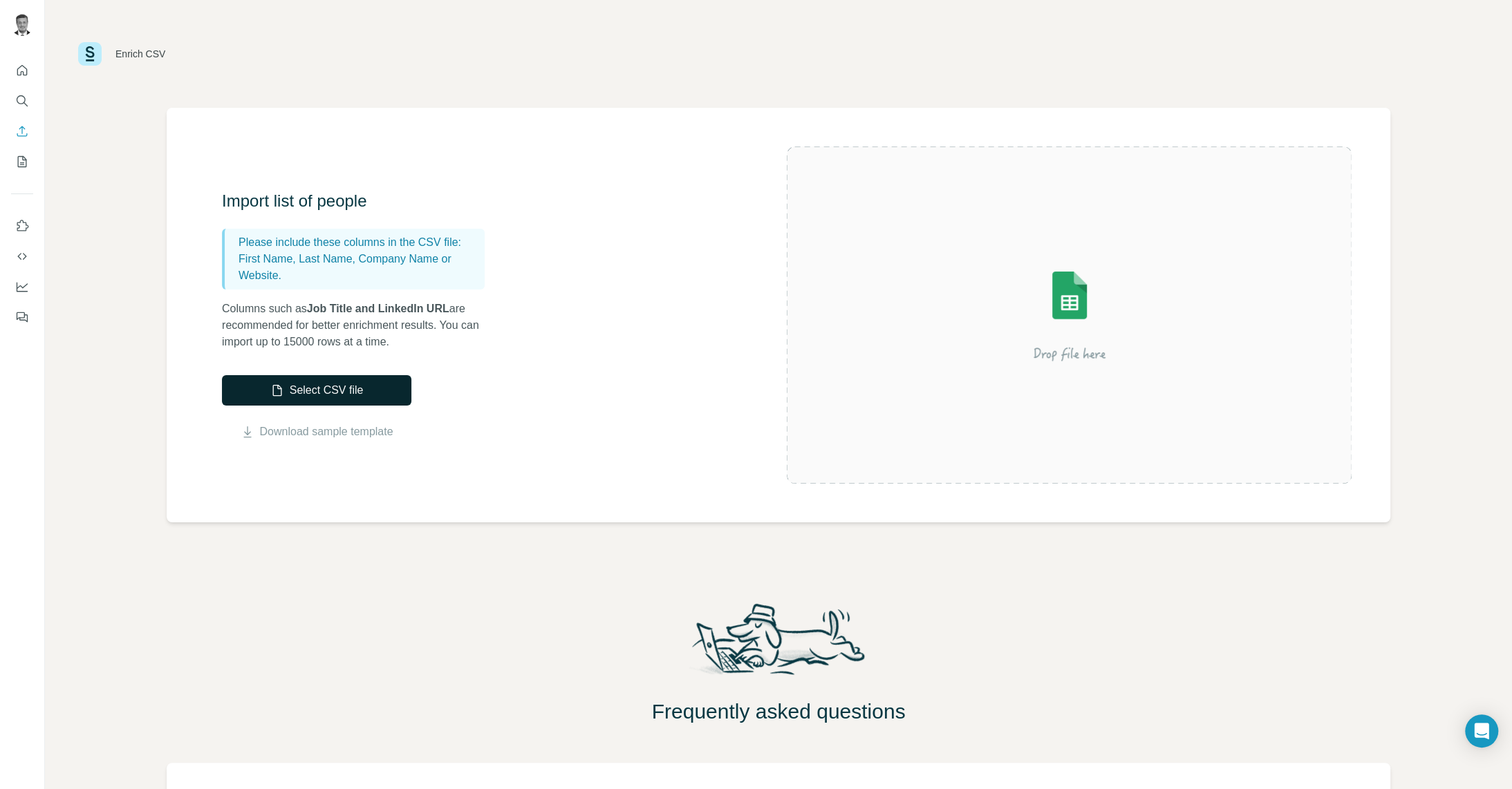
click at [305, 394] on button "Select CSV file" at bounding box center [316, 390] width 190 height 30
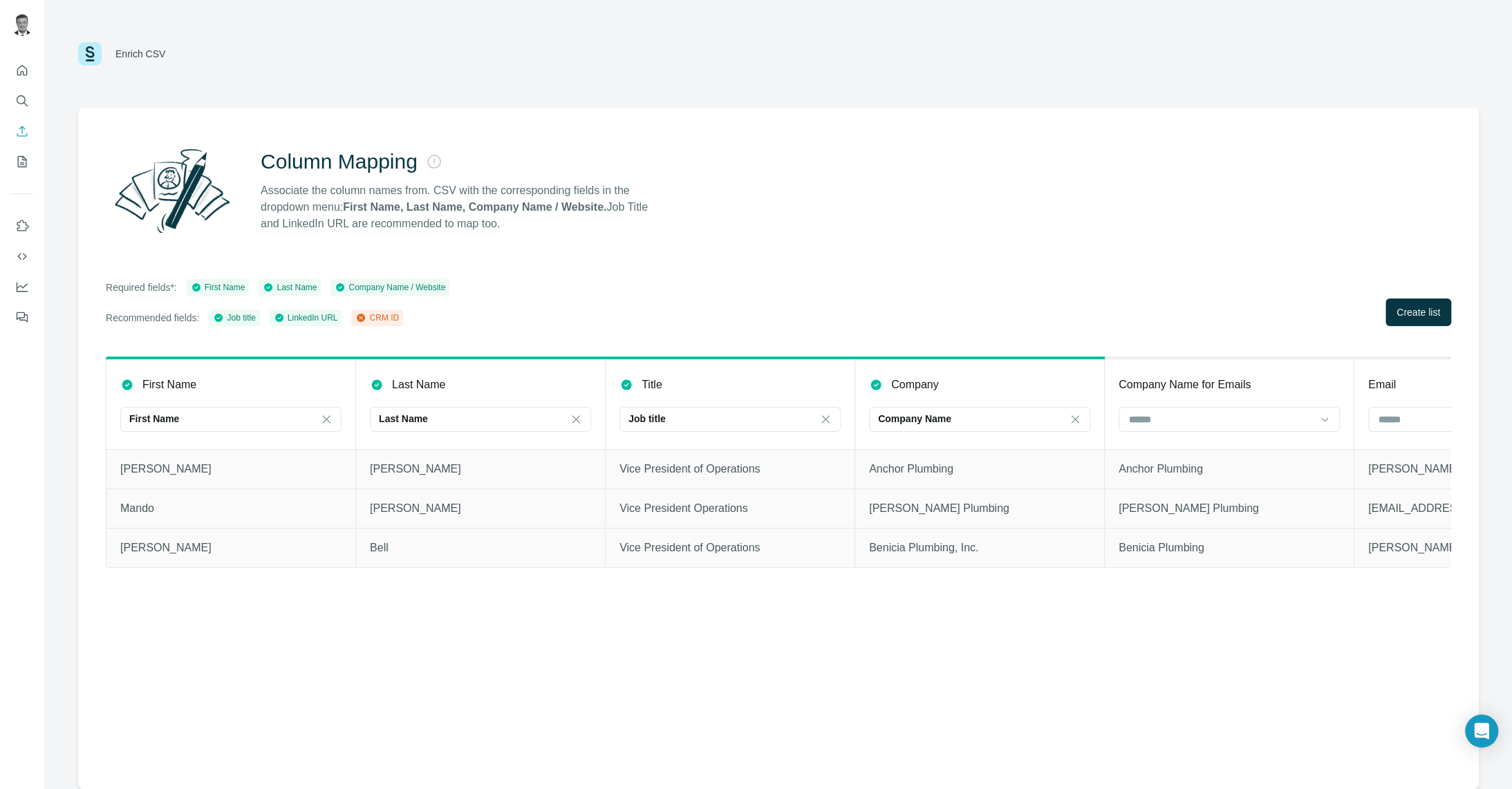
click at [1413, 316] on span "Create list" at bounding box center [1418, 313] width 44 height 14
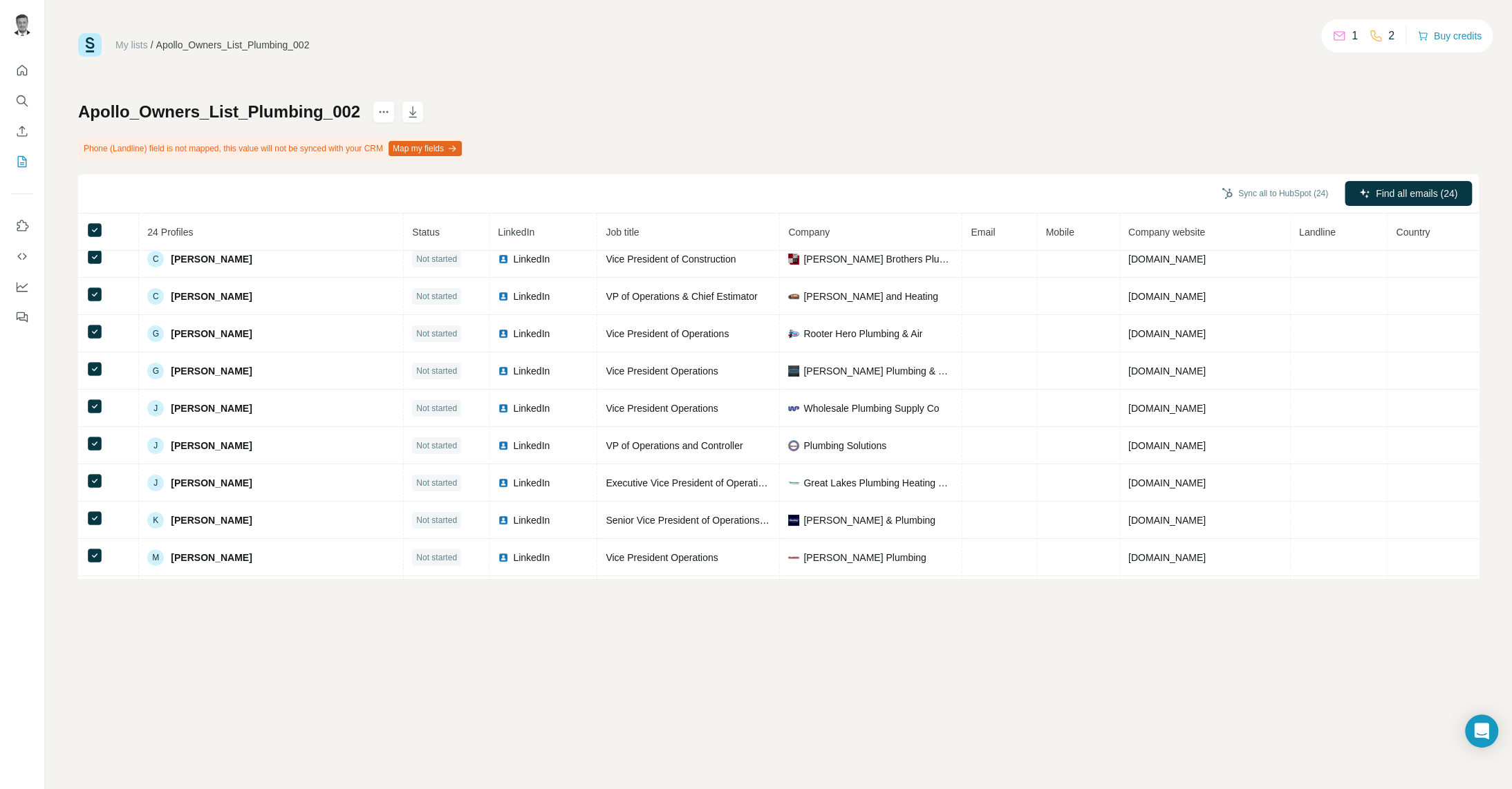
scroll to position [415, 0]
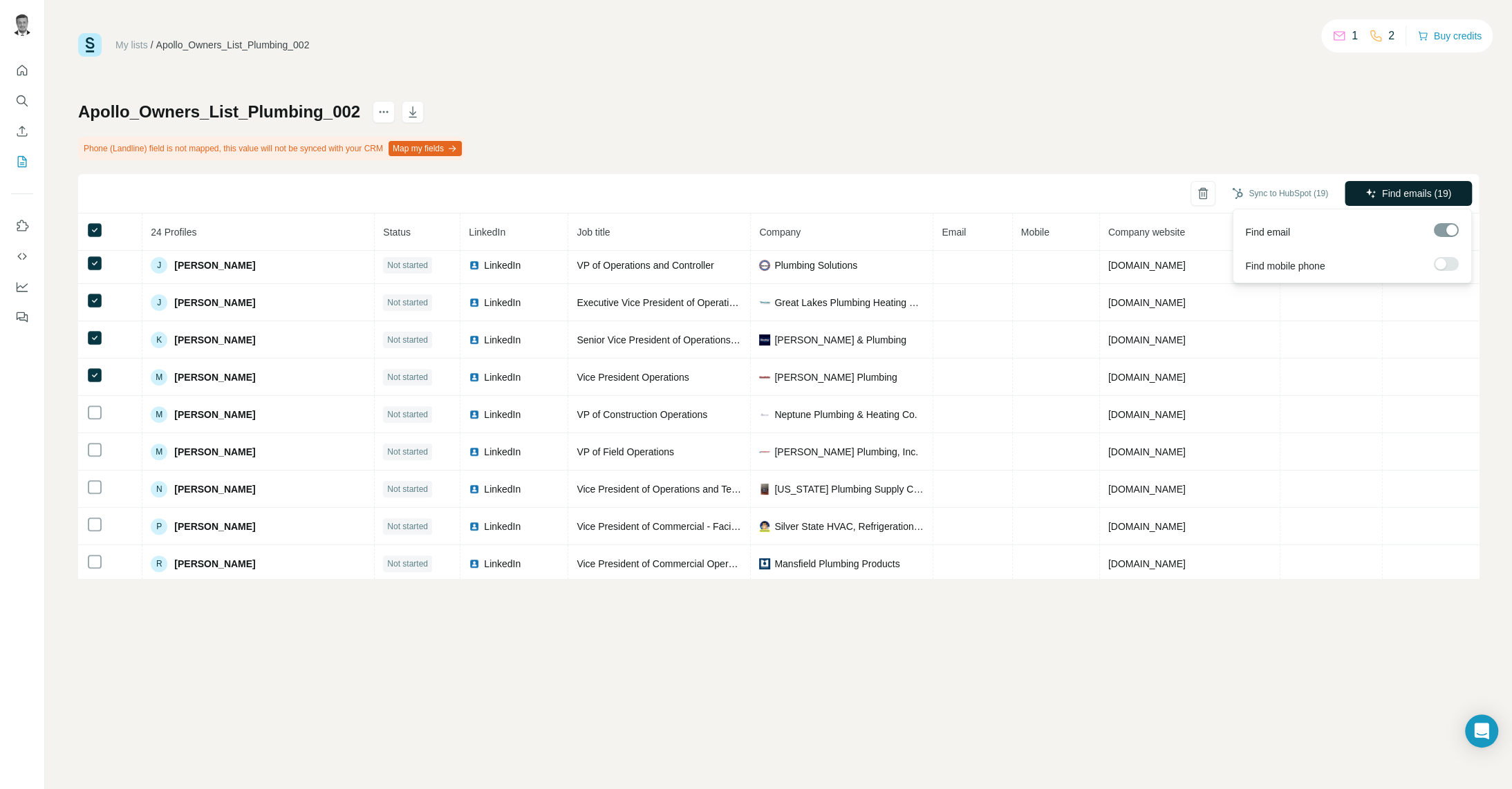
click at [1405, 193] on span "Find emails (19)" at bounding box center [1417, 194] width 69 height 14
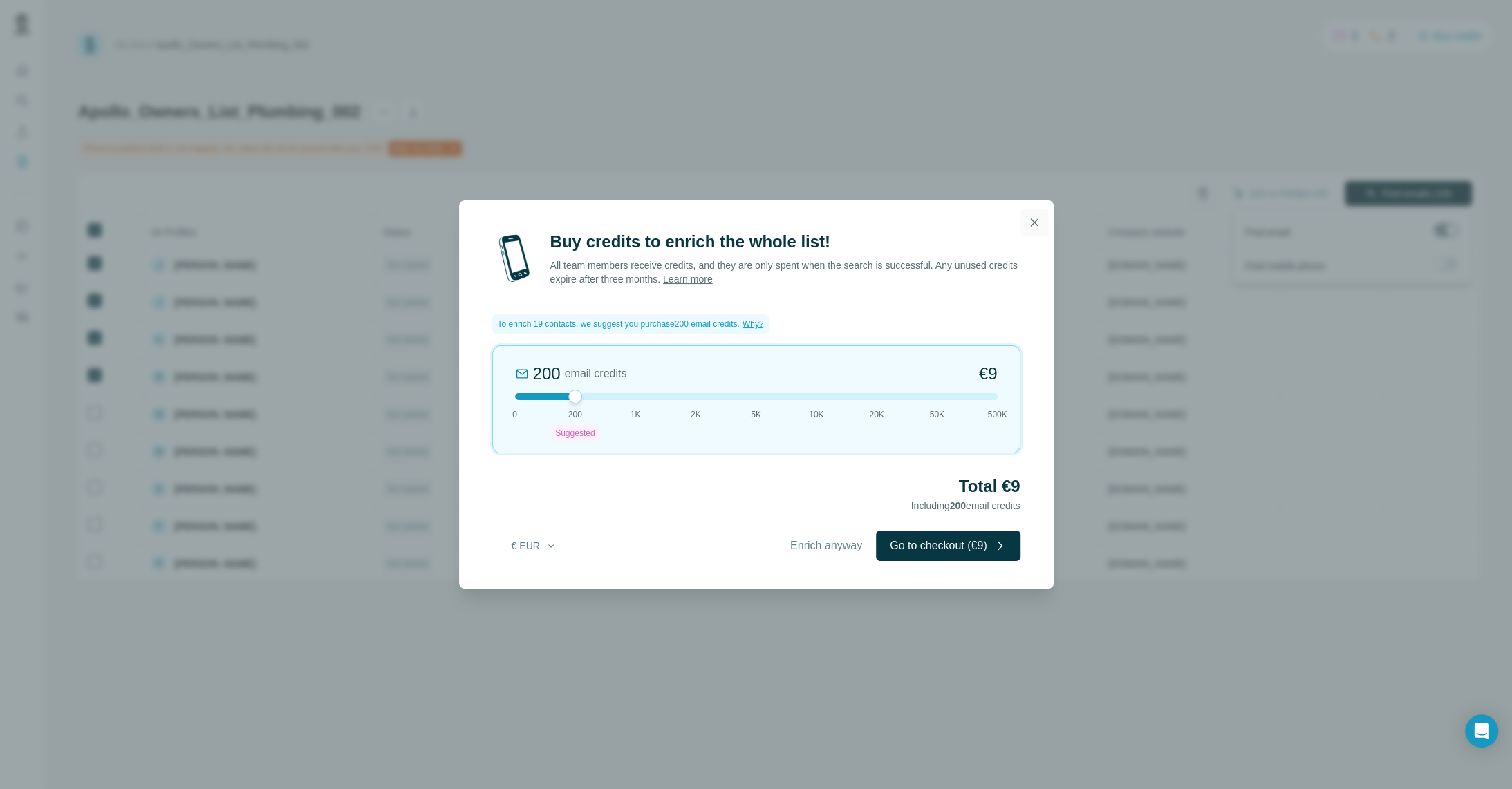
click at [1031, 224] on icon "button" at bounding box center [1034, 223] width 14 height 14
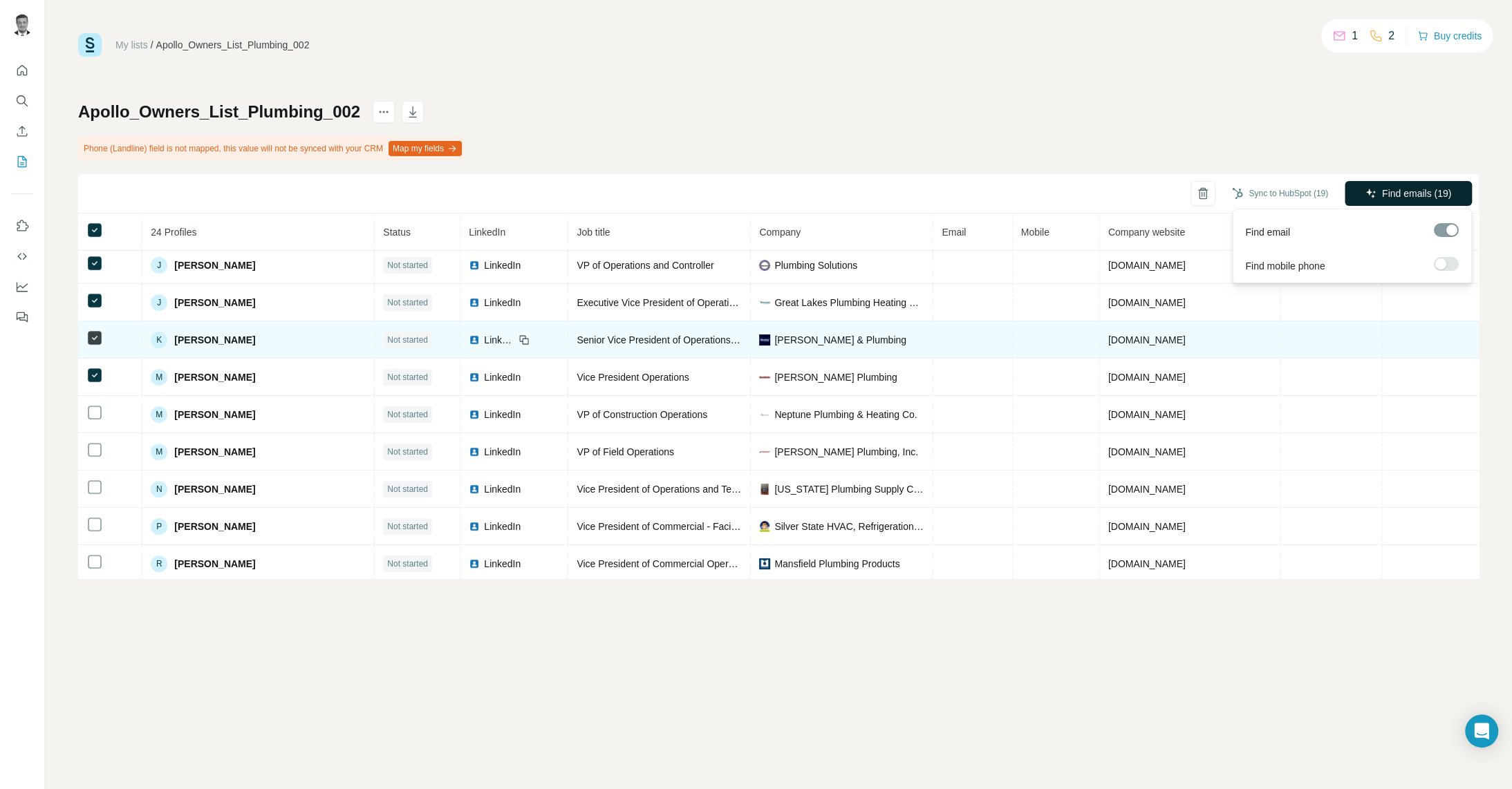
click at [94, 367] on div at bounding box center [94, 375] width 17 height 17
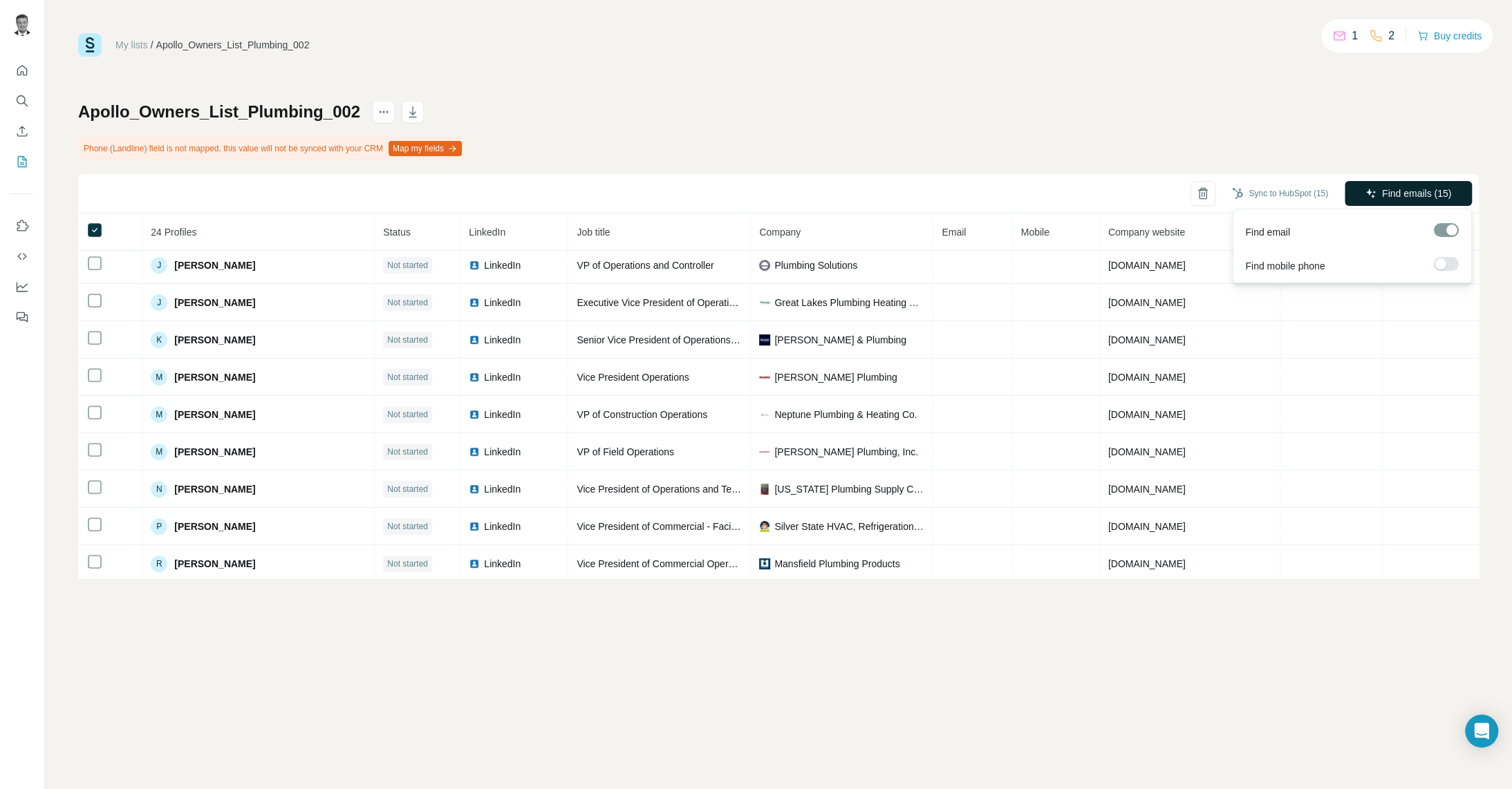
click at [1382, 194] on span "Find emails (15)" at bounding box center [1417, 194] width 69 height 14
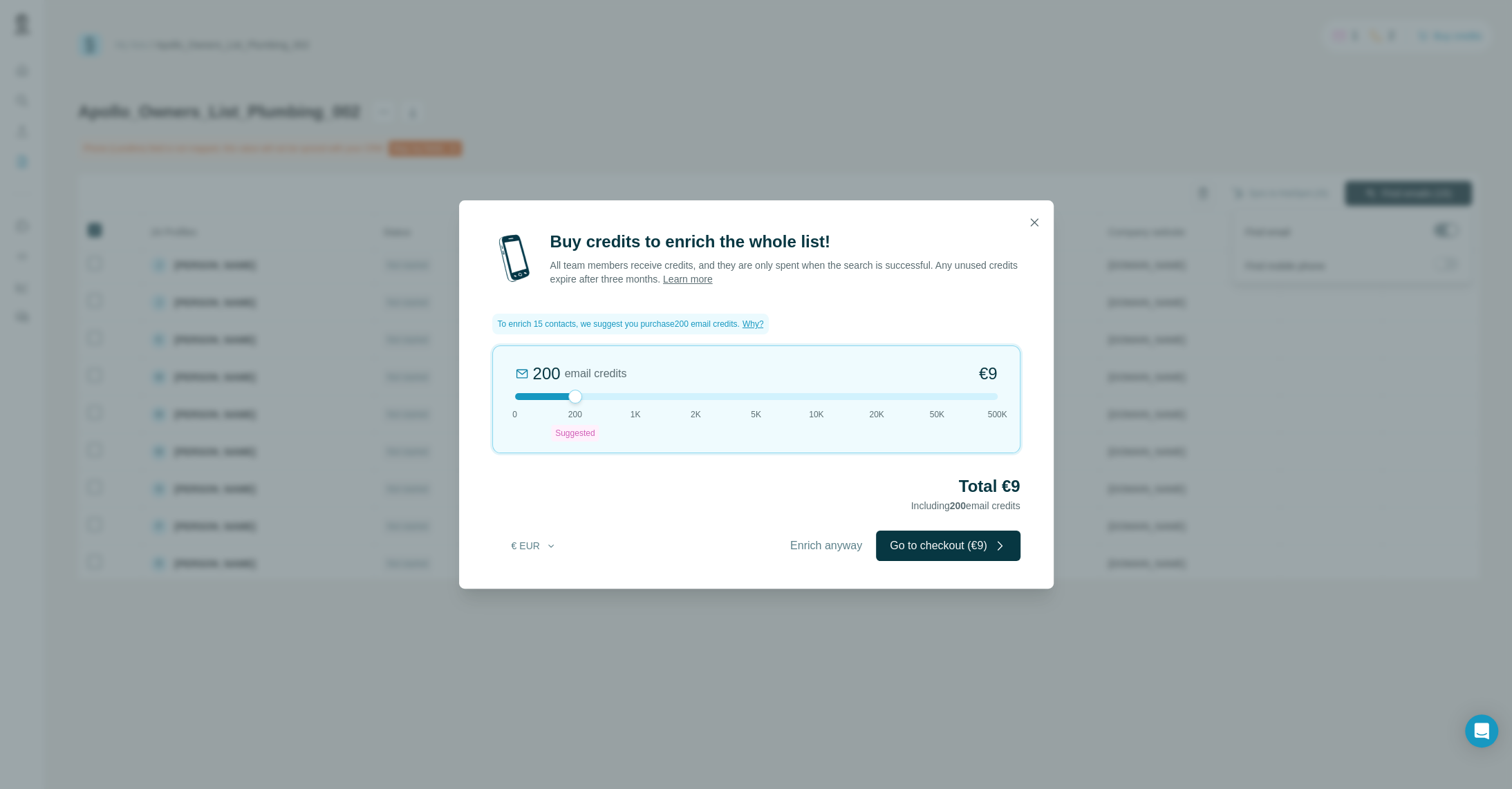
click at [1033, 225] on icon "button" at bounding box center [1034, 223] width 14 height 14
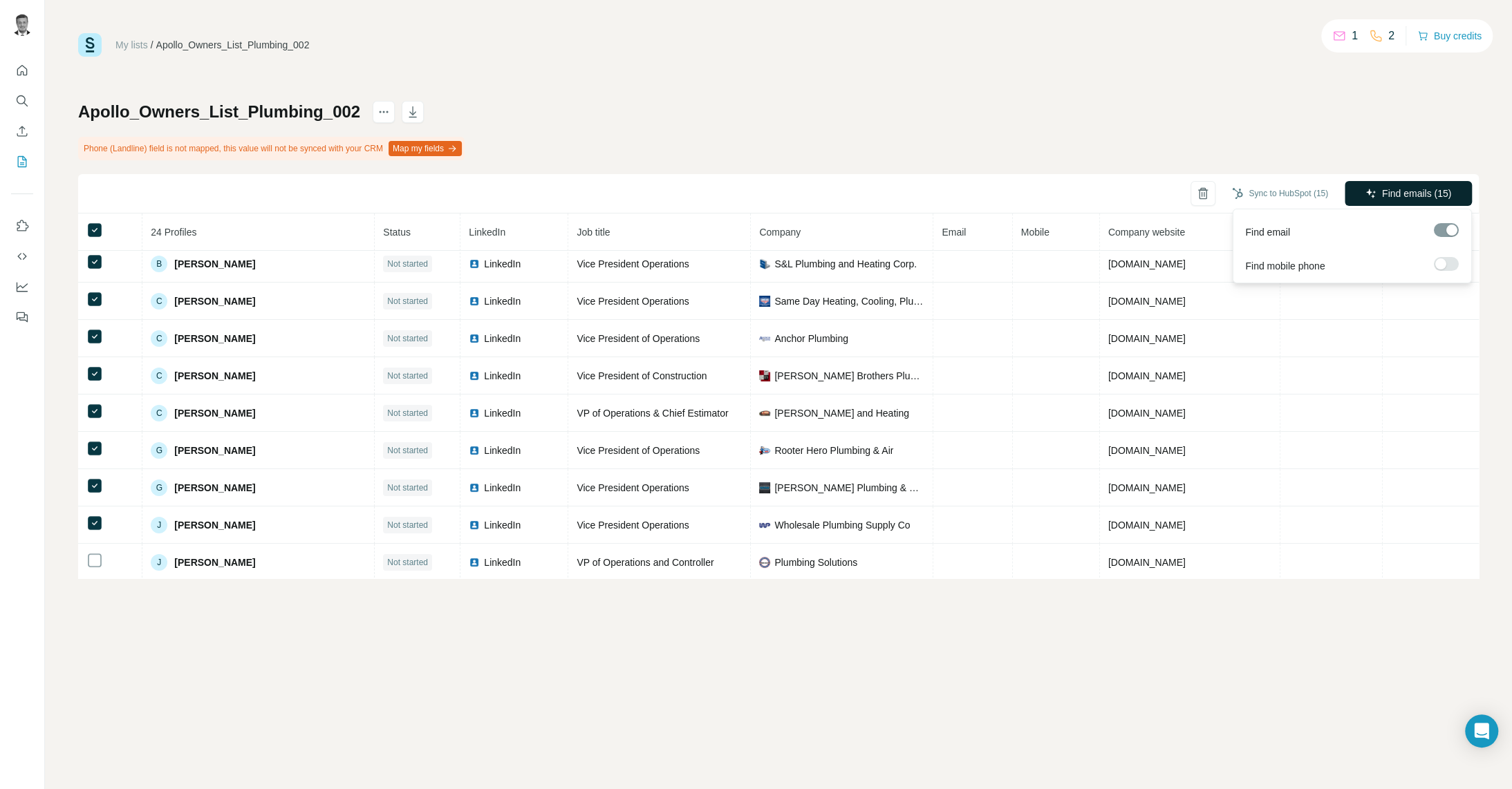
scroll to position [111, 0]
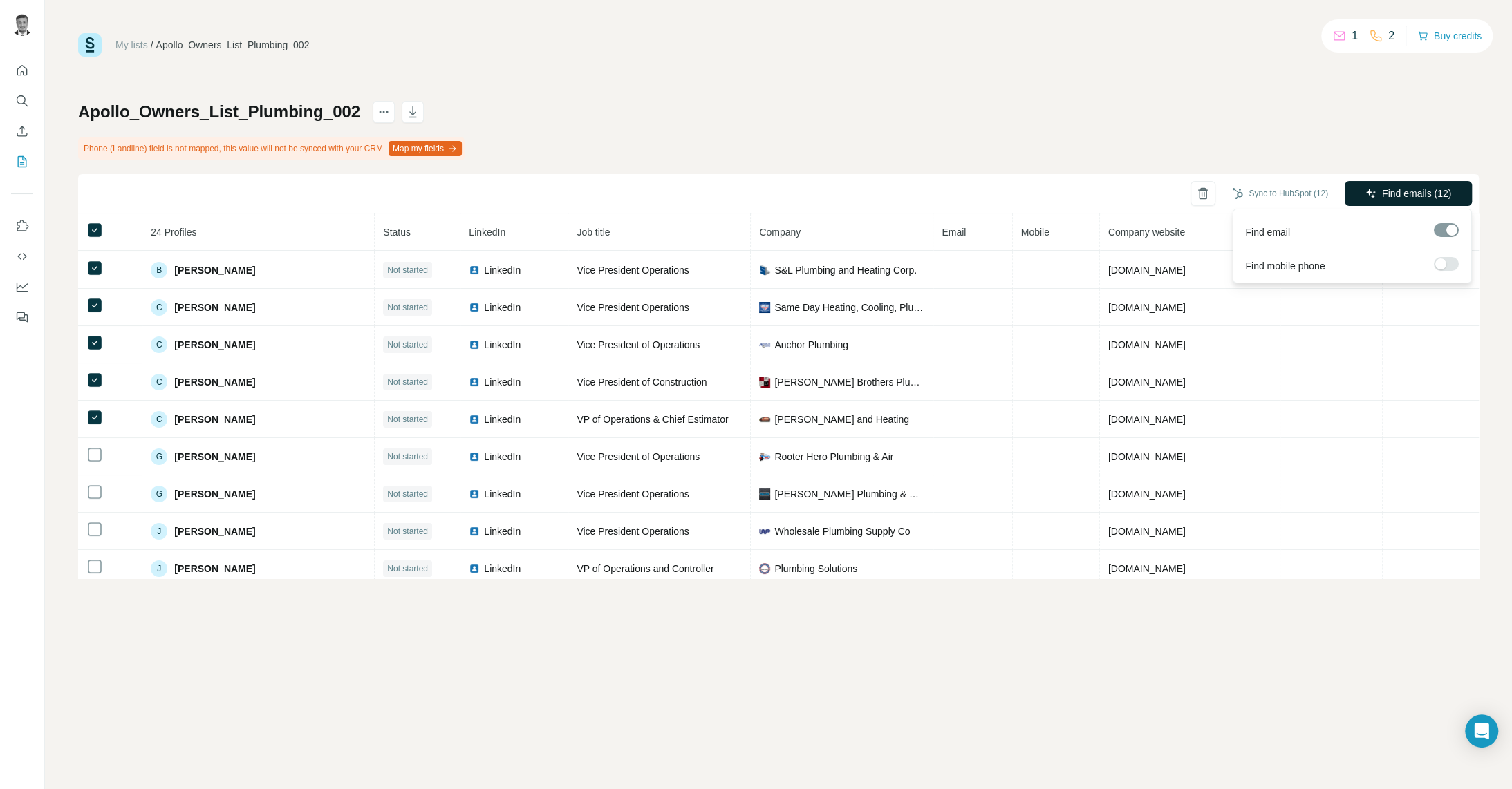
click at [1434, 196] on span "Find emails (12)" at bounding box center [1417, 194] width 69 height 14
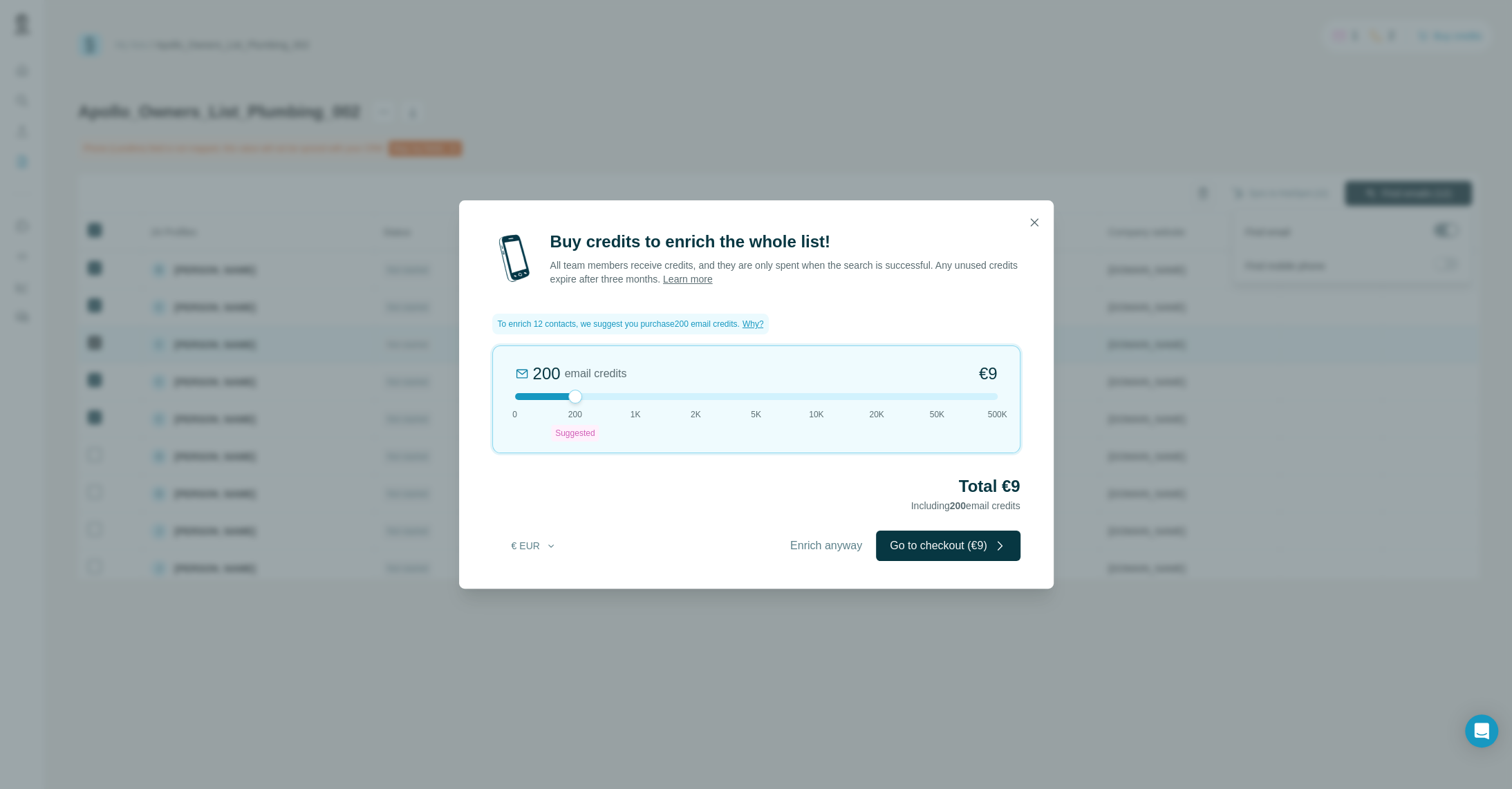
click at [1032, 222] on icon "button" at bounding box center [1034, 223] width 14 height 14
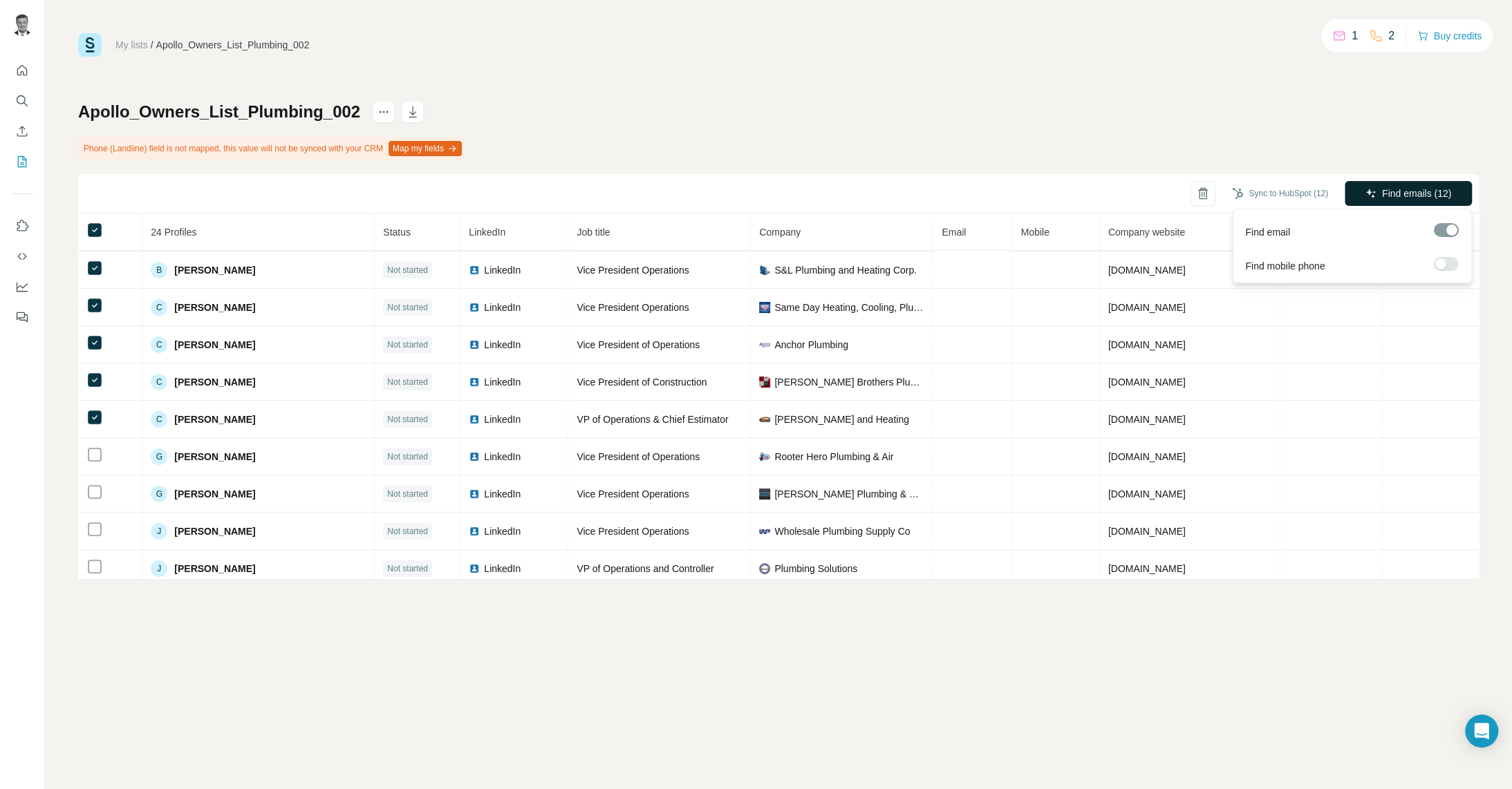
click at [697, 630] on div "My lists / Apollo_Owners_List_Plumbing_002 1 2 Buy credits Apollo_Owners_List_P…" at bounding box center [777, 394] width 1467 height 789
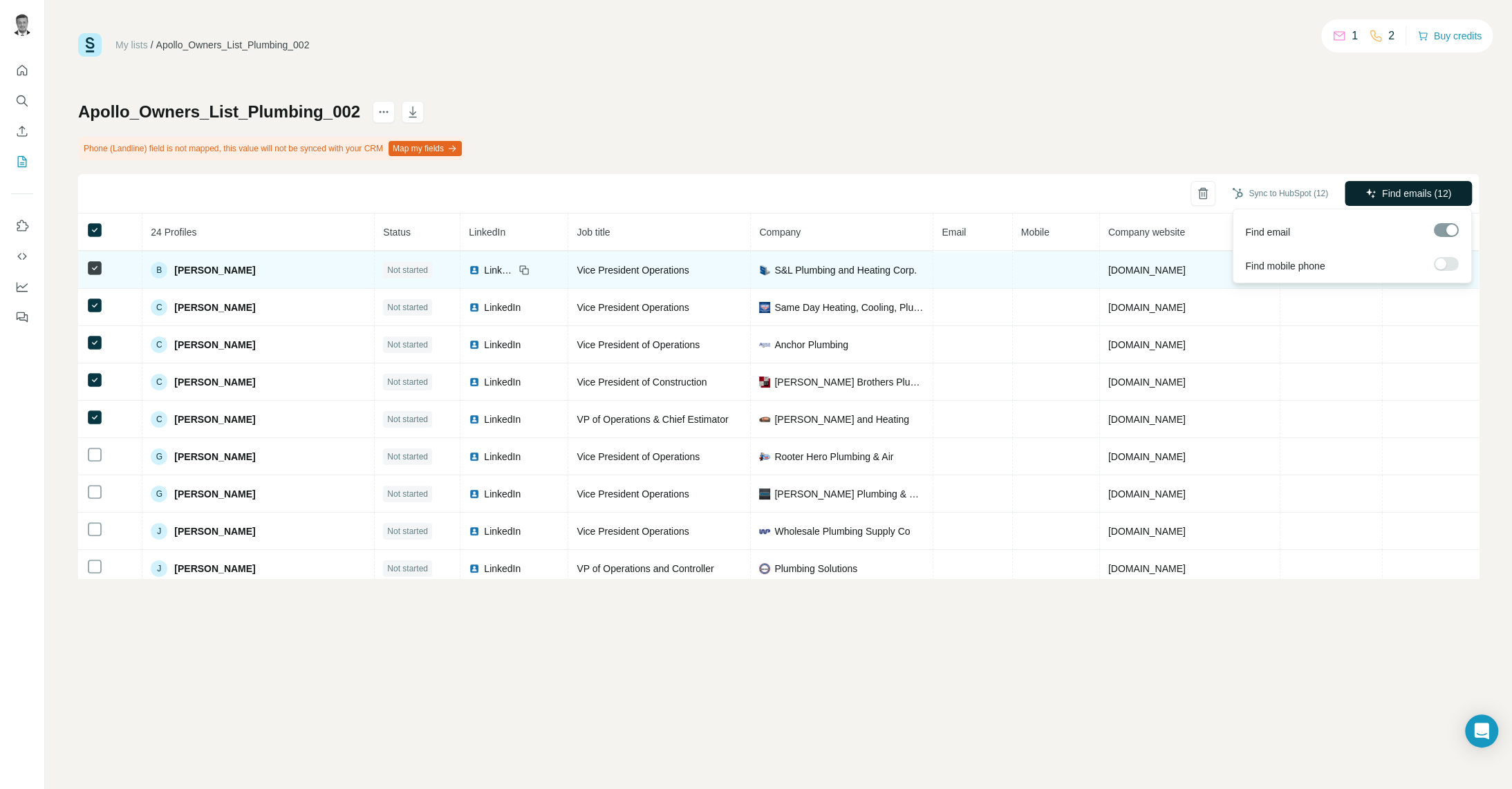
click at [933, 274] on td at bounding box center [972, 271] width 78 height 37
click at [468, 270] on img at bounding box center [474, 270] width 11 height 11
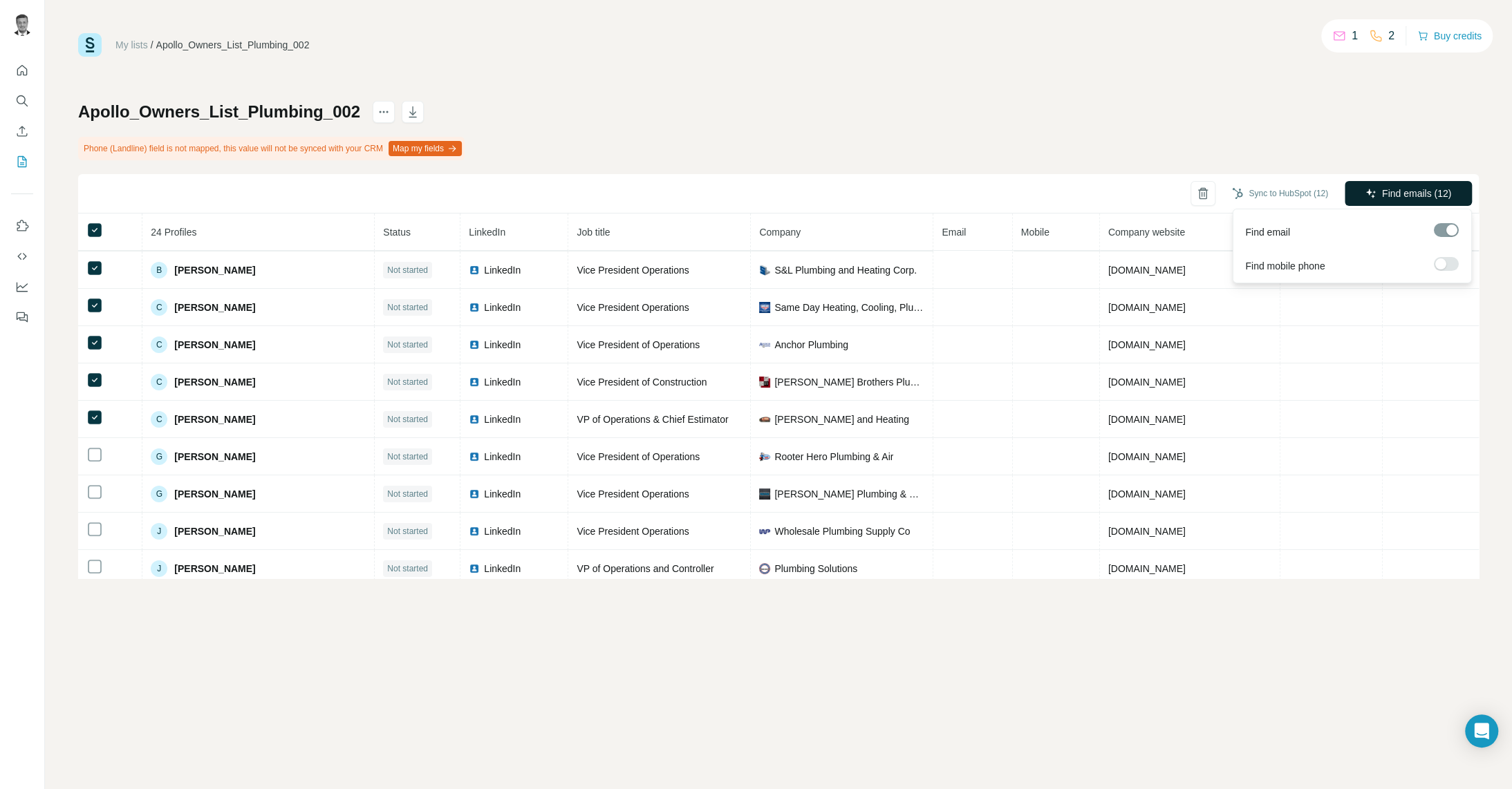
click at [671, 94] on div "My lists / Apollo_Owners_List_Plumbing_002 1 2 Buy credits Apollo_Owners_List_P…" at bounding box center [778, 305] width 1401 height 545
click at [873, 106] on div "Apollo_Owners_List_Plumbing_002 Phone (Landline) field is not mapped, this valu…" at bounding box center [778, 339] width 1401 height 477
click at [974, 36] on div "My lists / Apollo_Owners_List_Plumbing_002 1 2 Buy credits" at bounding box center [778, 45] width 1401 height 23
click at [817, 104] on div "Apollo_Owners_List_Plumbing_002 Phone (Landline) field is not mapped, this valu…" at bounding box center [778, 339] width 1401 height 477
click at [1445, 99] on div "My lists / Apollo_Owners_List_Plumbing_002 1 2 Buy credits Apollo_Owners_List_P…" at bounding box center [778, 305] width 1401 height 545
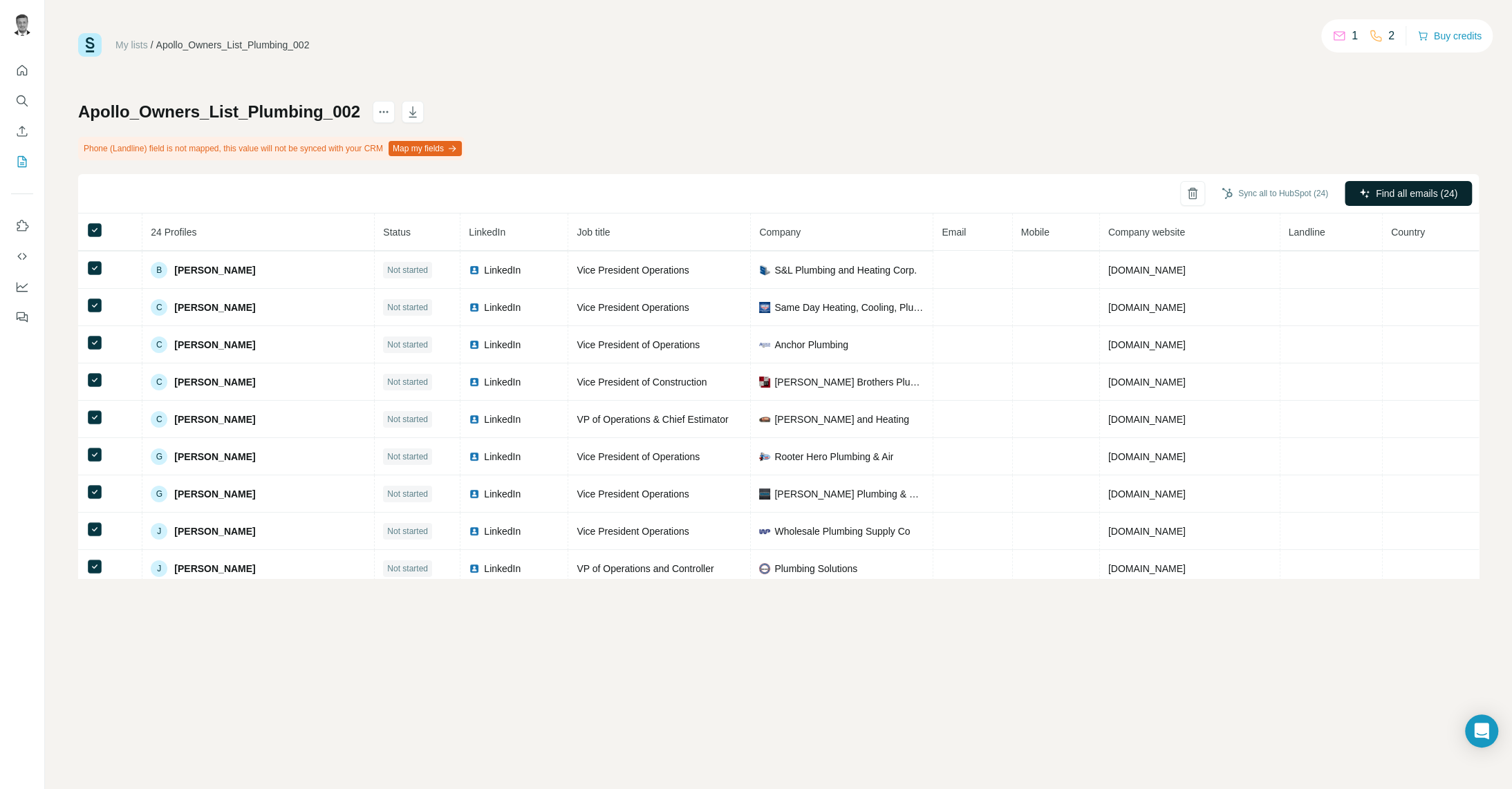
click at [1354, 119] on div "Apollo_Owners_List_Plumbing_002 Phone (Landline) field is not mapped, this valu…" at bounding box center [778, 339] width 1401 height 477
click at [1272, 190] on button "Sync all to HubSpot (24)" at bounding box center [1274, 193] width 126 height 20
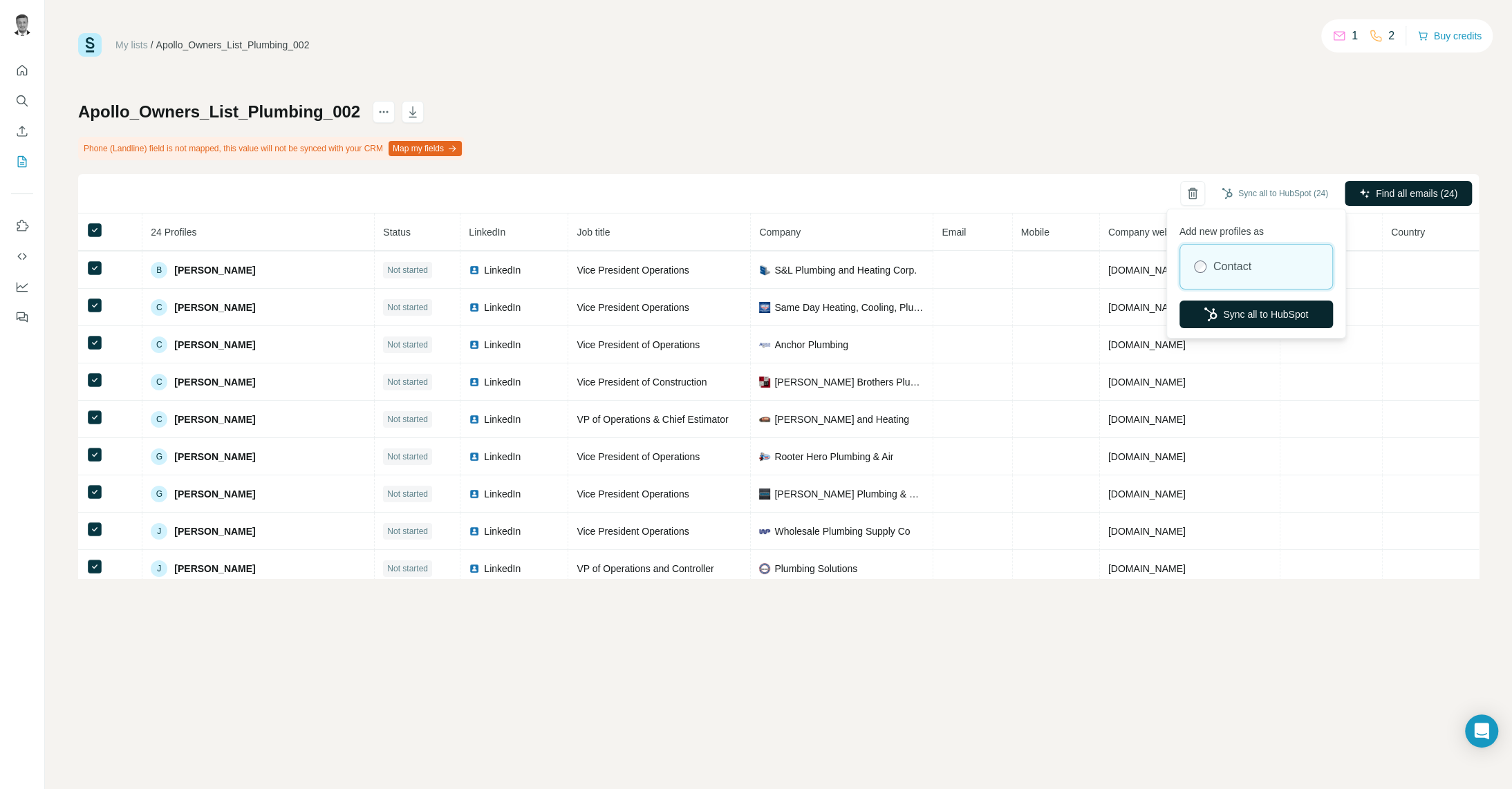
click at [1241, 319] on button "Sync all to HubSpot" at bounding box center [1256, 314] width 153 height 28
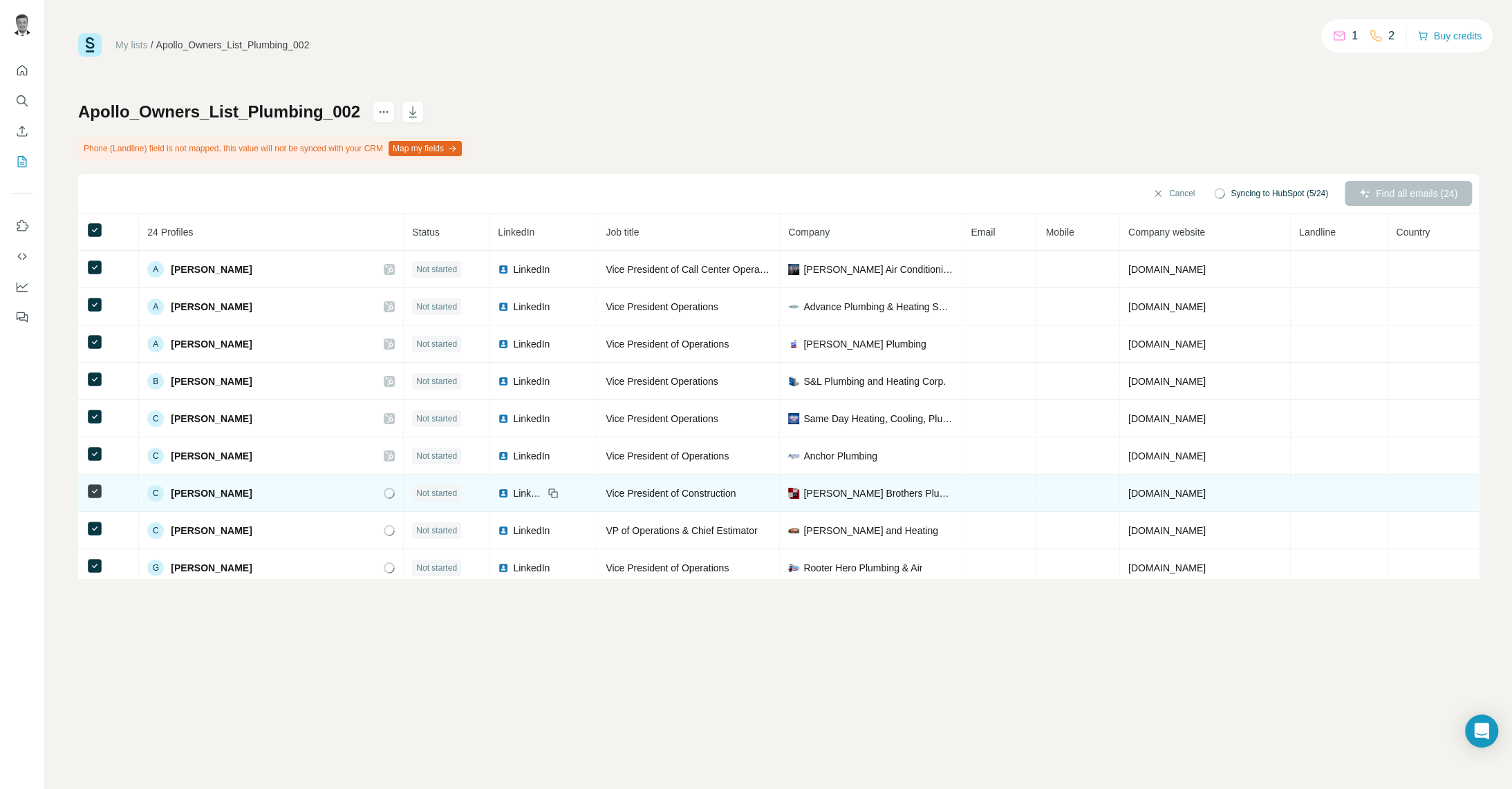
scroll to position [564, 0]
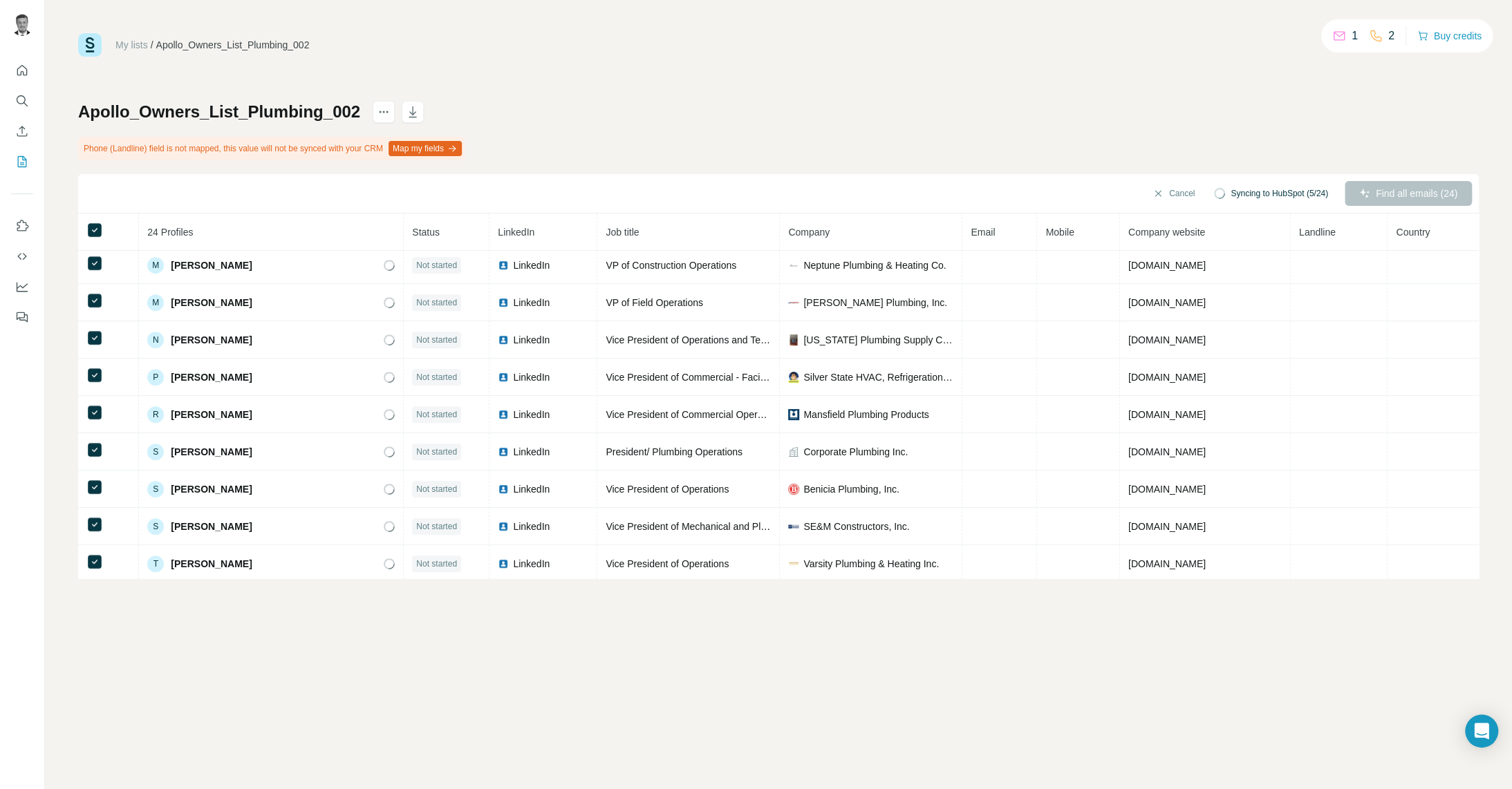
click at [990, 113] on div "Apollo_Owners_List_Plumbing_002 Phone (Landline) field is not mapped, this valu…" at bounding box center [778, 339] width 1401 height 477
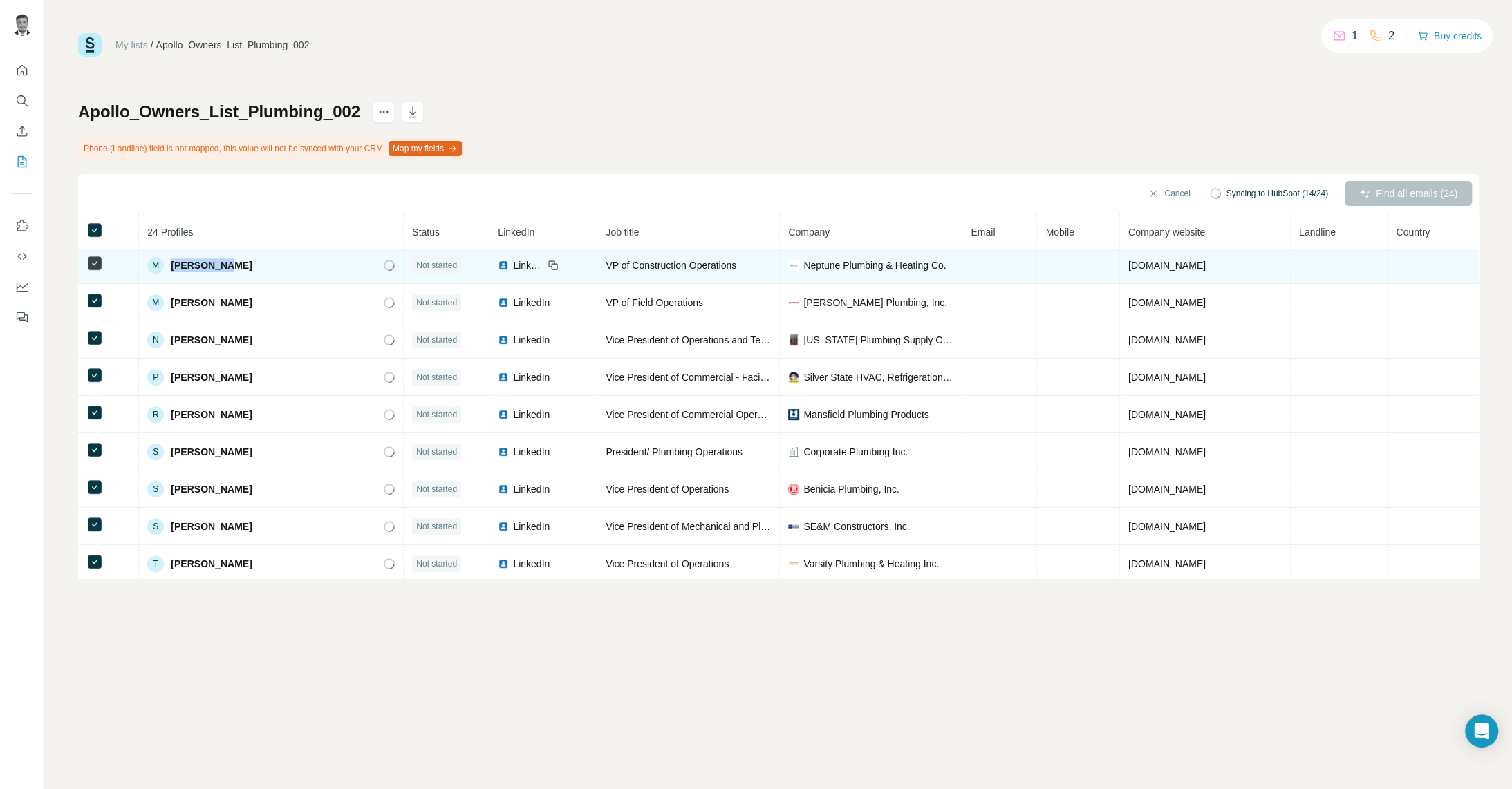
drag, startPoint x: 224, startPoint y: 267, endPoint x: 163, endPoint y: 258, distance: 61.7
click at [163, 258] on div "M [PERSON_NAME]" at bounding box center [271, 265] width 248 height 17
copy span "[PERSON_NAME]"
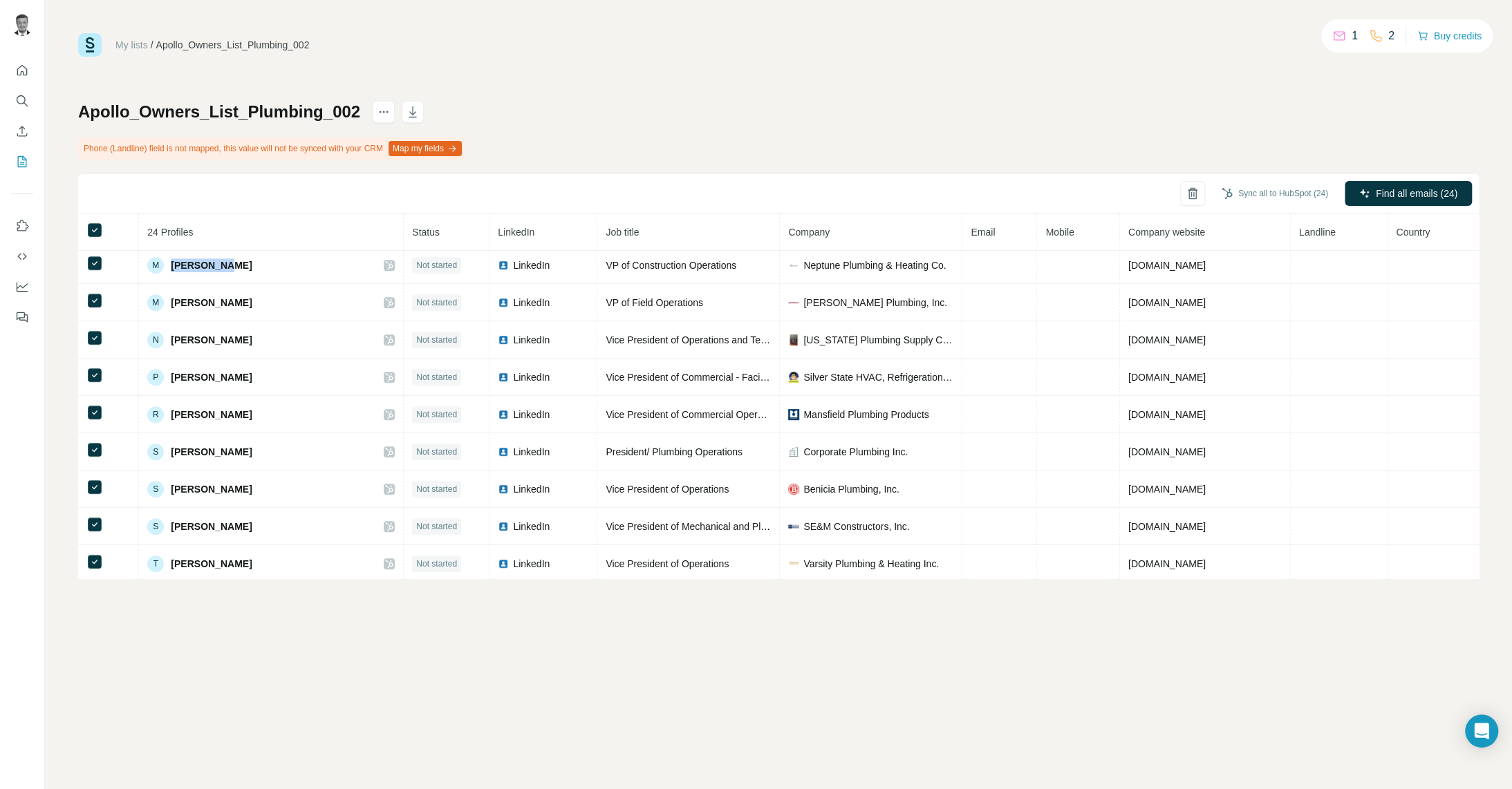
click at [576, 162] on div "Apollo_Owners_List_Plumbing_002 Phone (Landline) field is not mapped, this valu…" at bounding box center [778, 339] width 1401 height 477
